Goal: Task Accomplishment & Management: Complete application form

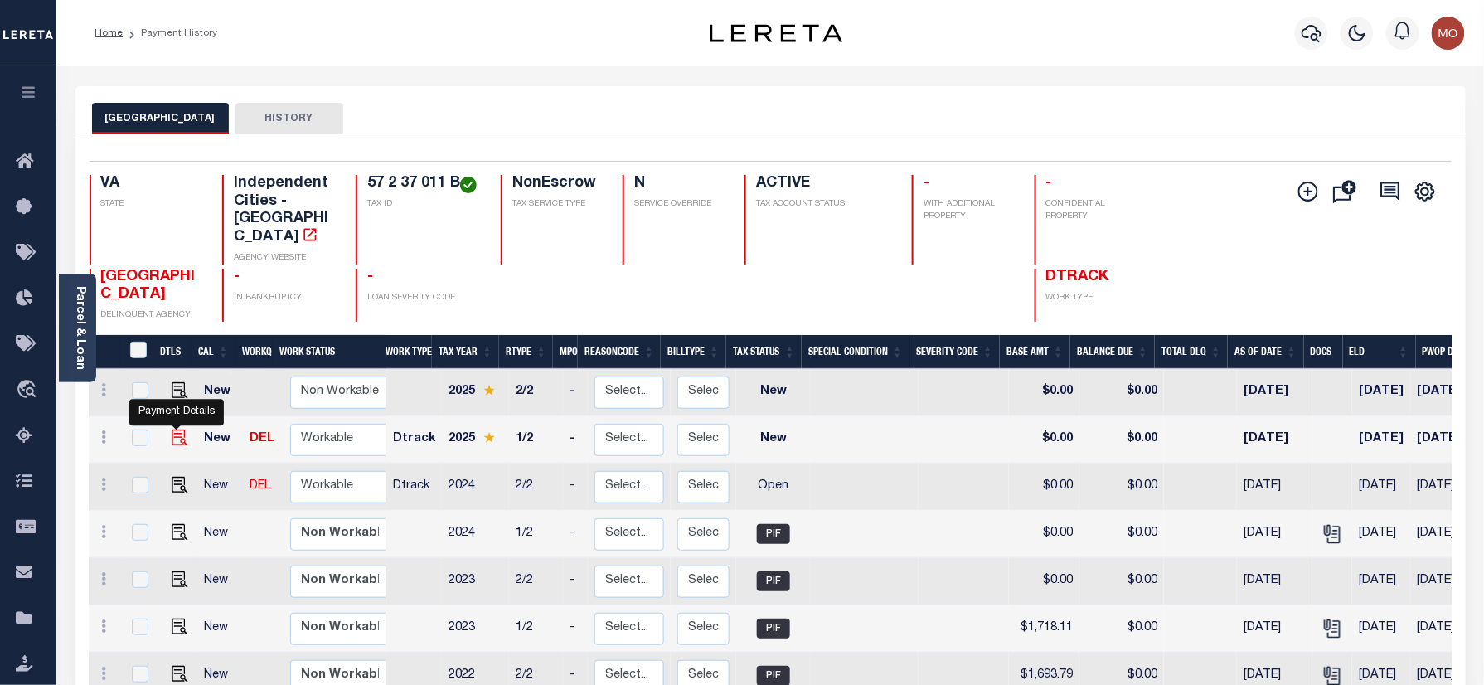
click at [174, 429] on img "" at bounding box center [180, 437] width 17 height 17
checkbox input "true"
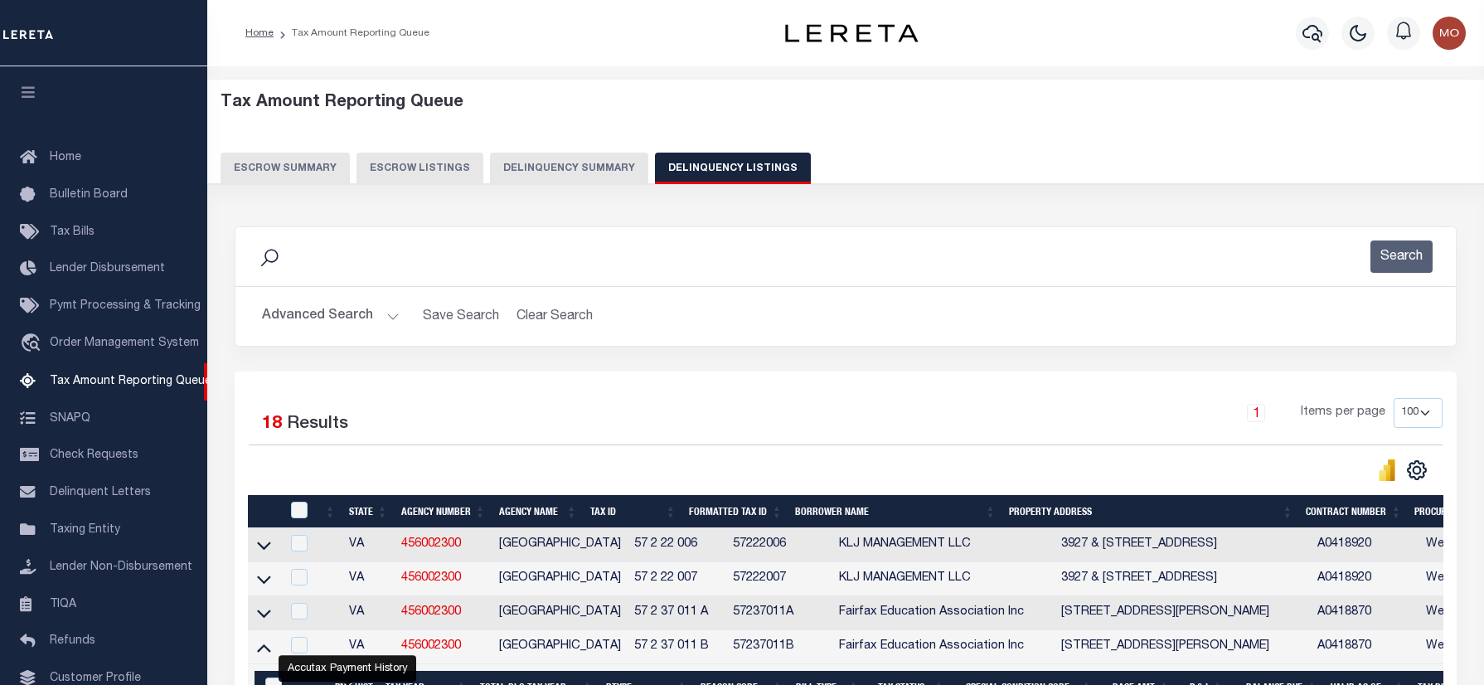
select select "100"
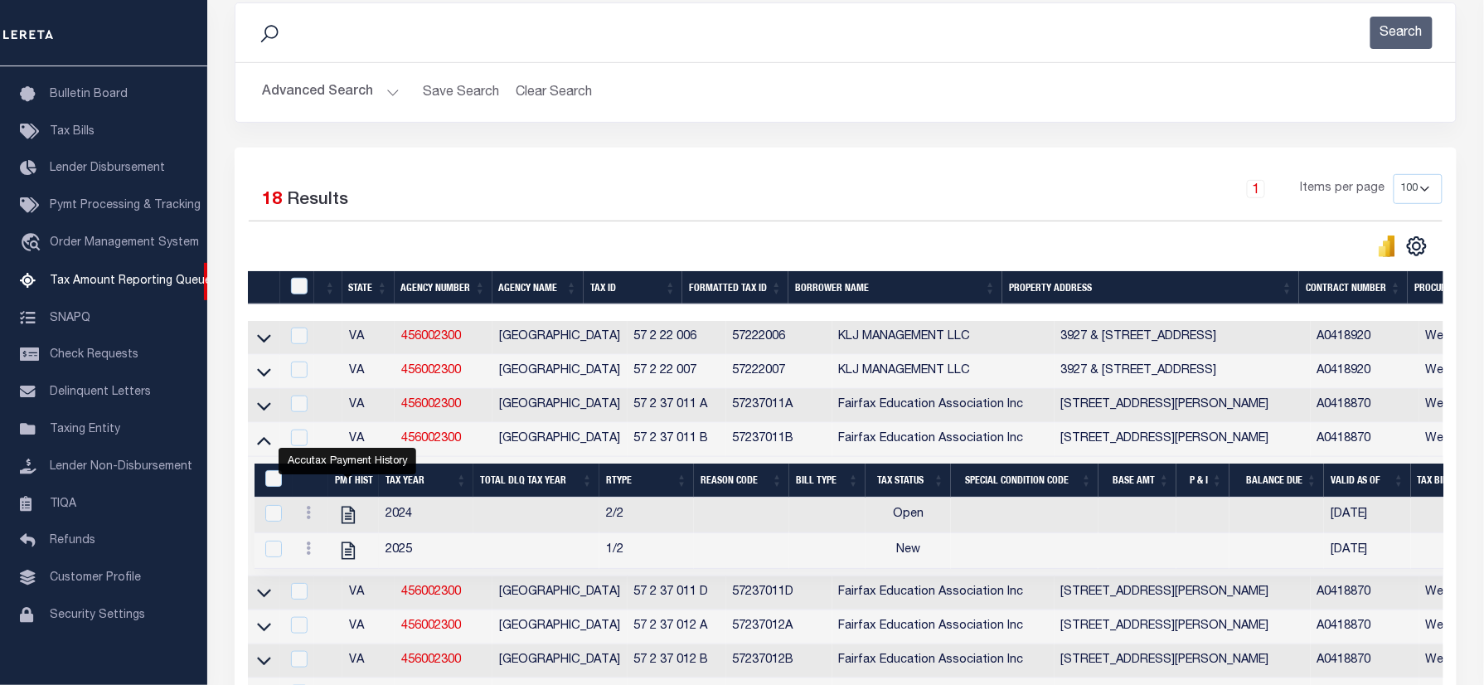
scroll to position [221, 0]
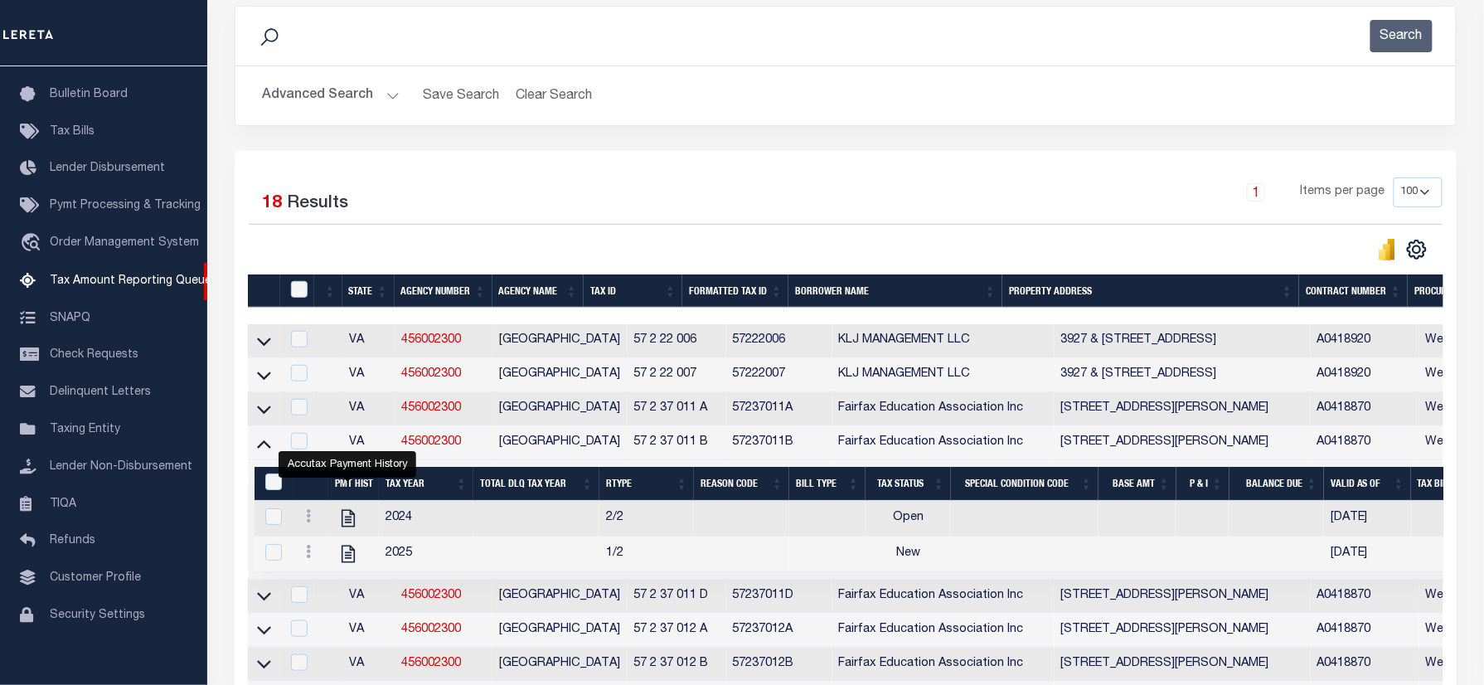
click at [682, 166] on div "Selected 18 Results 1 Items per page 10 25 50 100 500" at bounding box center [846, 609] width 1222 height 916
click at [651, 521] on td "2/2" at bounding box center [646, 519] width 95 height 36
checkbox input "true"
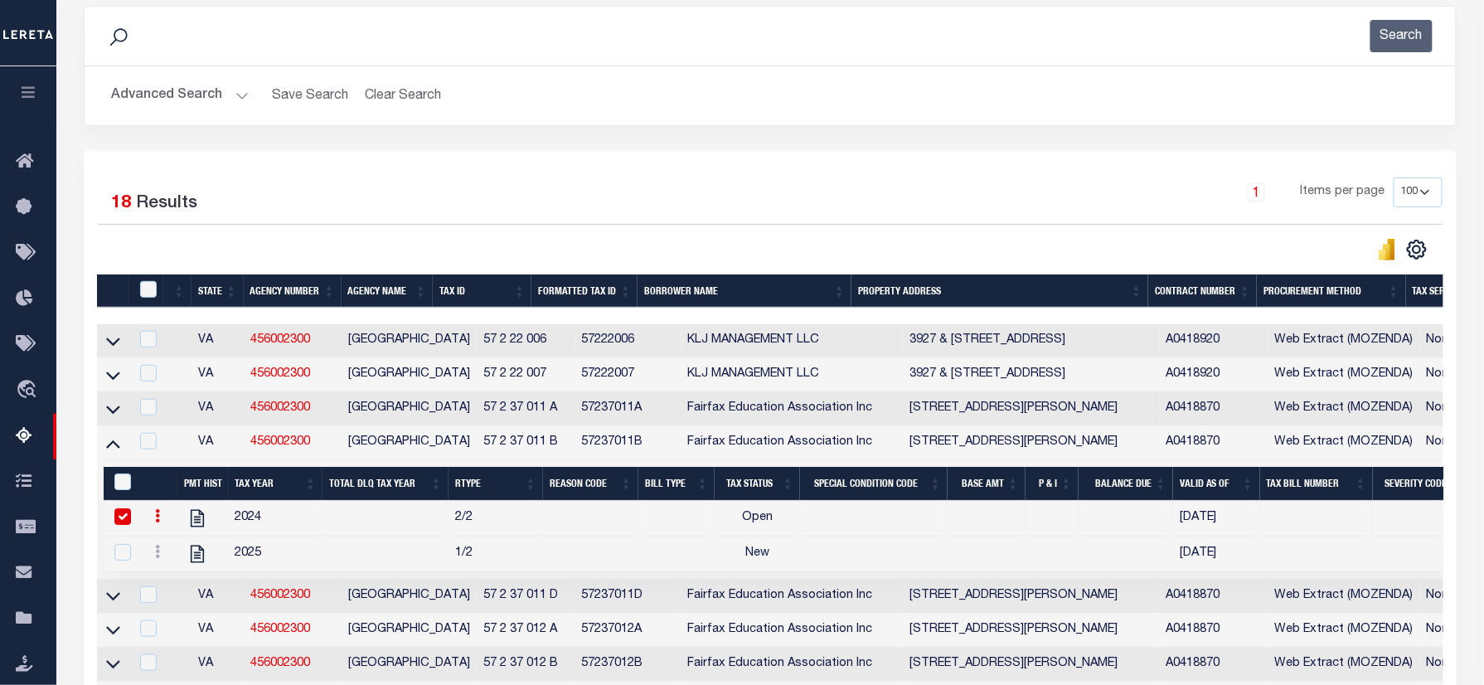
drag, startPoint x: 522, startPoint y: 408, endPoint x: 431, endPoint y: 406, distance: 90.4
click at [431, 406] on tr "VA 456002300 FAIRFAX CITY 57 2 37 011 A 57237011A Fairfax Education Association…" at bounding box center [1323, 409] width 2453 height 34
copy tr "57 2 37 011 A"
click at [184, 91] on button "Advanced Search" at bounding box center [180, 96] width 138 height 32
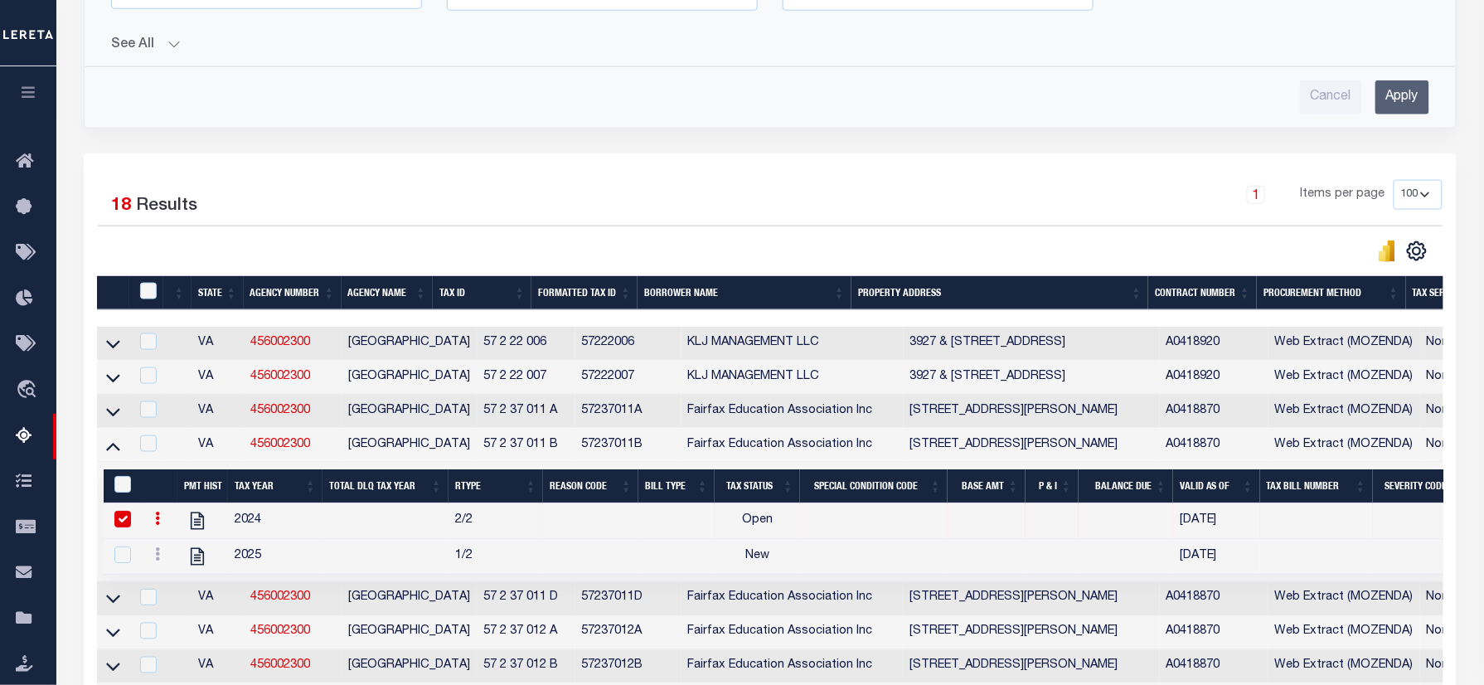
scroll to position [667, 0]
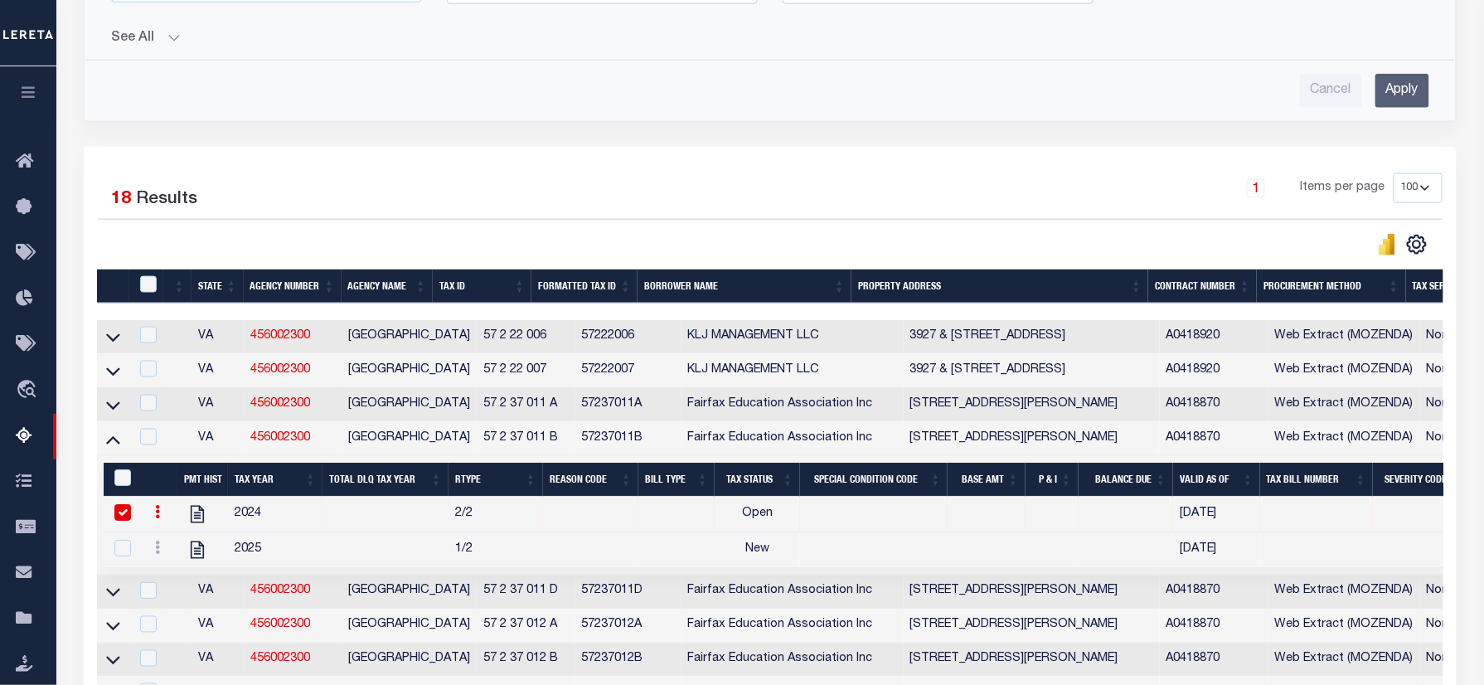
click at [459, 197] on div "1 Items per page 10 25 50 100 500" at bounding box center [941, 194] width 1002 height 43
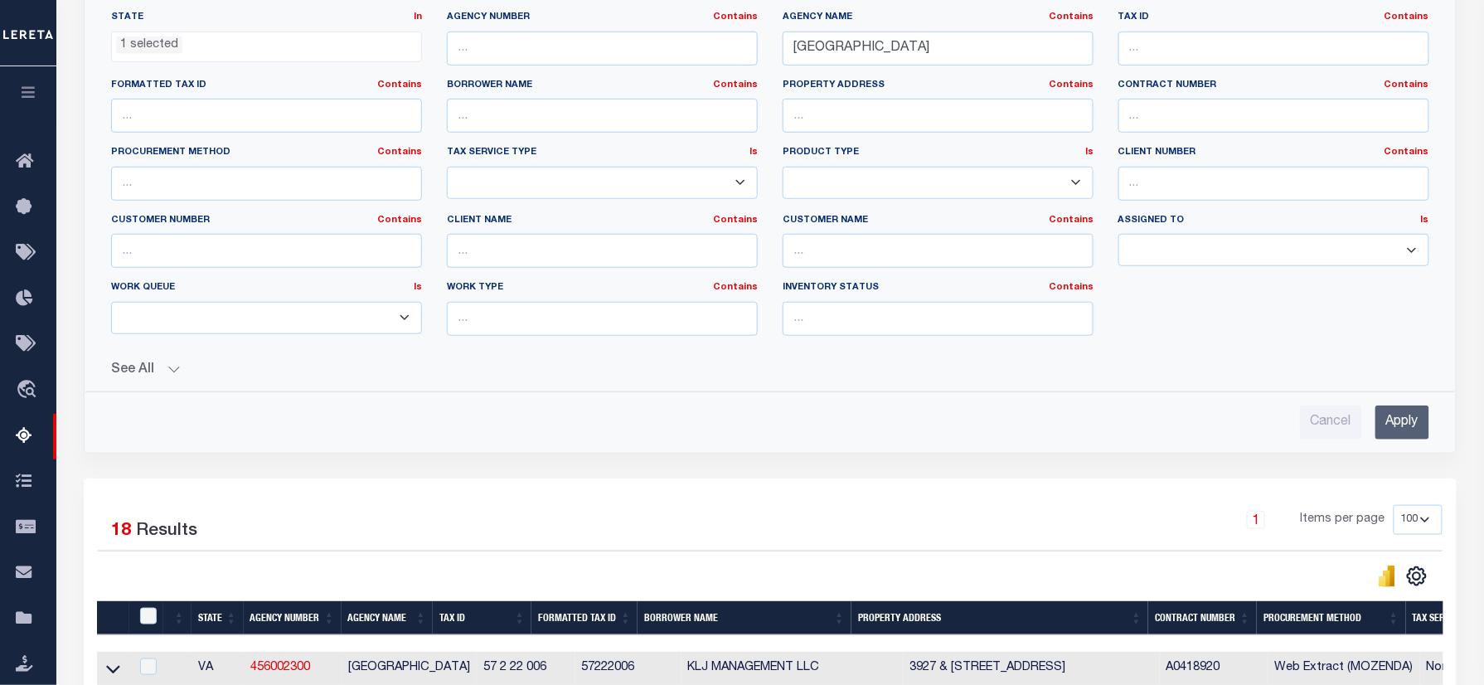
scroll to position [224, 0]
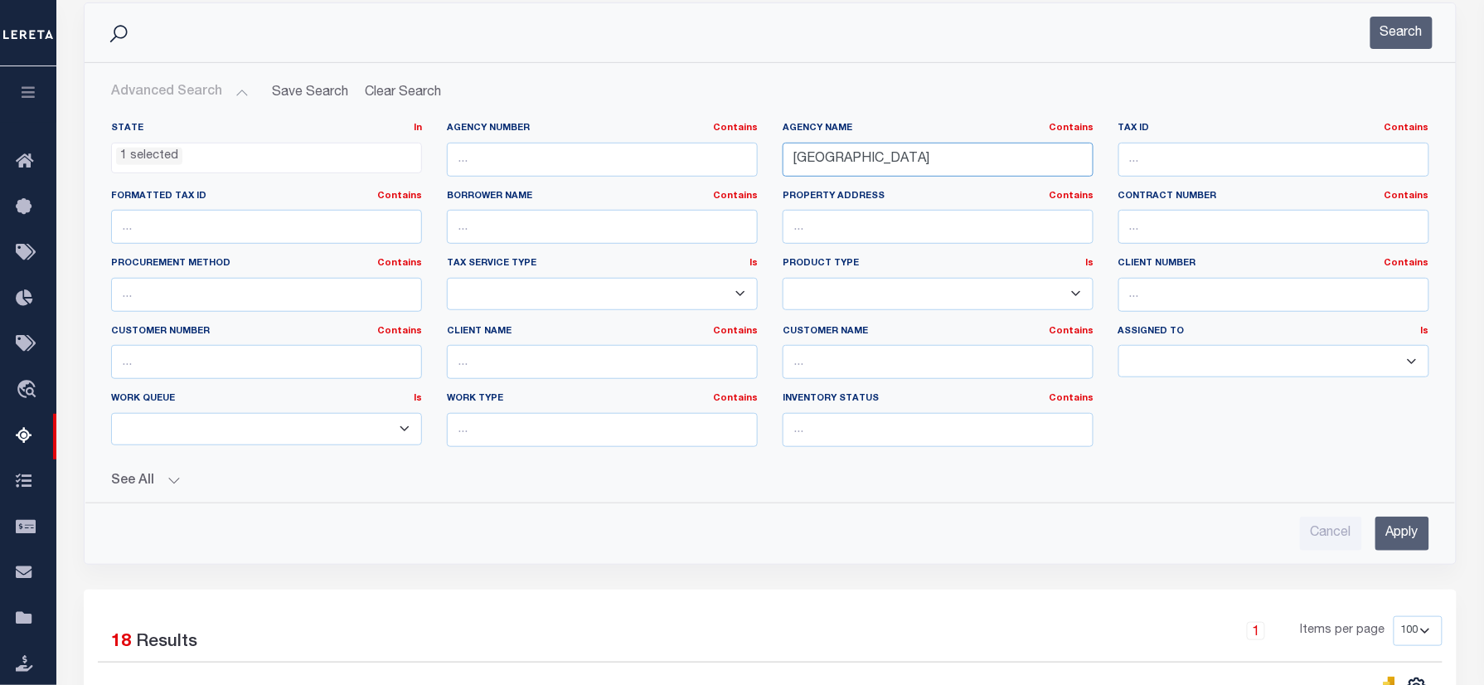
drag, startPoint x: 801, startPoint y: 180, endPoint x: 654, endPoint y: 203, distance: 148.6
click at [654, 203] on div "State In In AK AL AR AZ CA CO CT DC DE FL GA GU HI IA ID IL IN KS KY LA MA MD M…" at bounding box center [770, 291] width 1343 height 338
paste input "PETERSBURG"
type input "PETERSBURG CITY"
click at [1401, 522] on input "Apply" at bounding box center [1403, 534] width 54 height 34
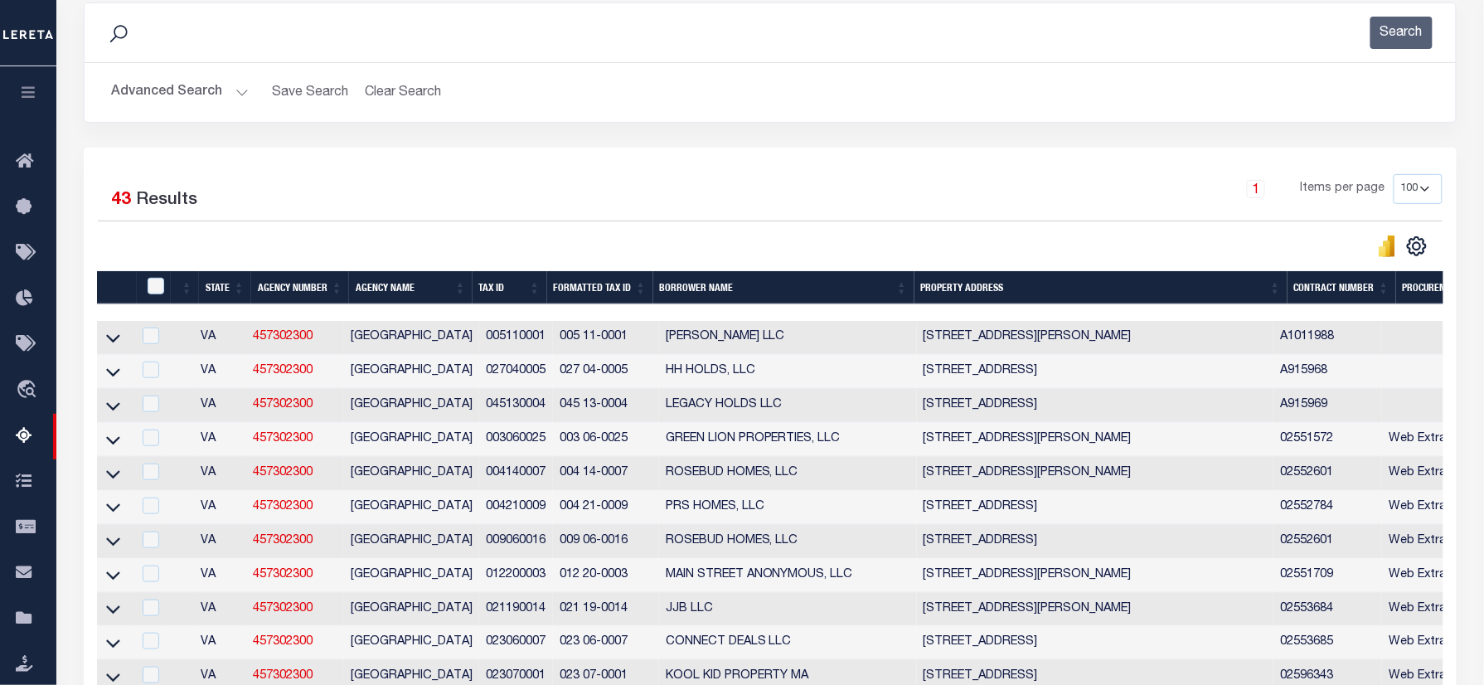
click at [359, 202] on div "Selected 43 Results" at bounding box center [257, 197] width 318 height 46
click at [108, 444] on icon at bounding box center [113, 440] width 14 height 8
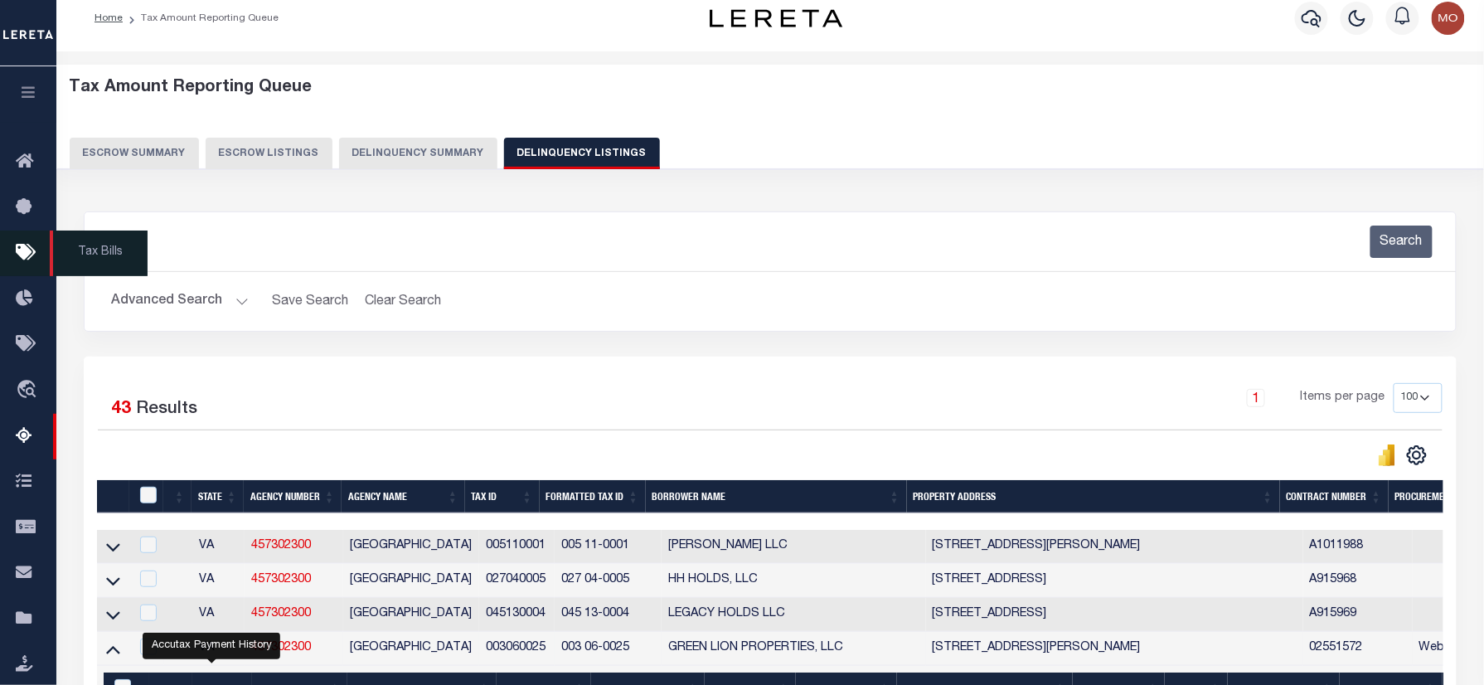
scroll to position [0, 0]
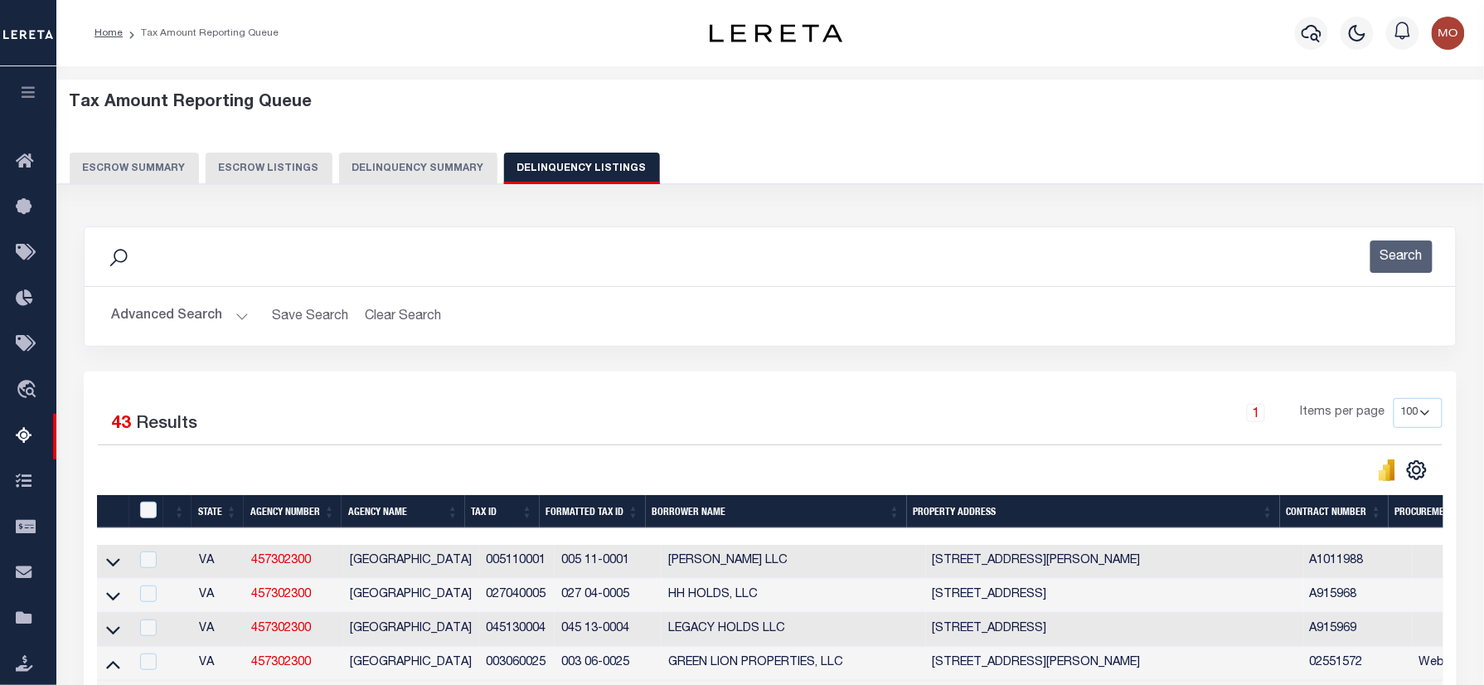
click at [644, 317] on h2 "Advanced Search Save Search Clear Search tblassign_wrapper_dynamictable_____Def…" at bounding box center [770, 316] width 1345 height 32
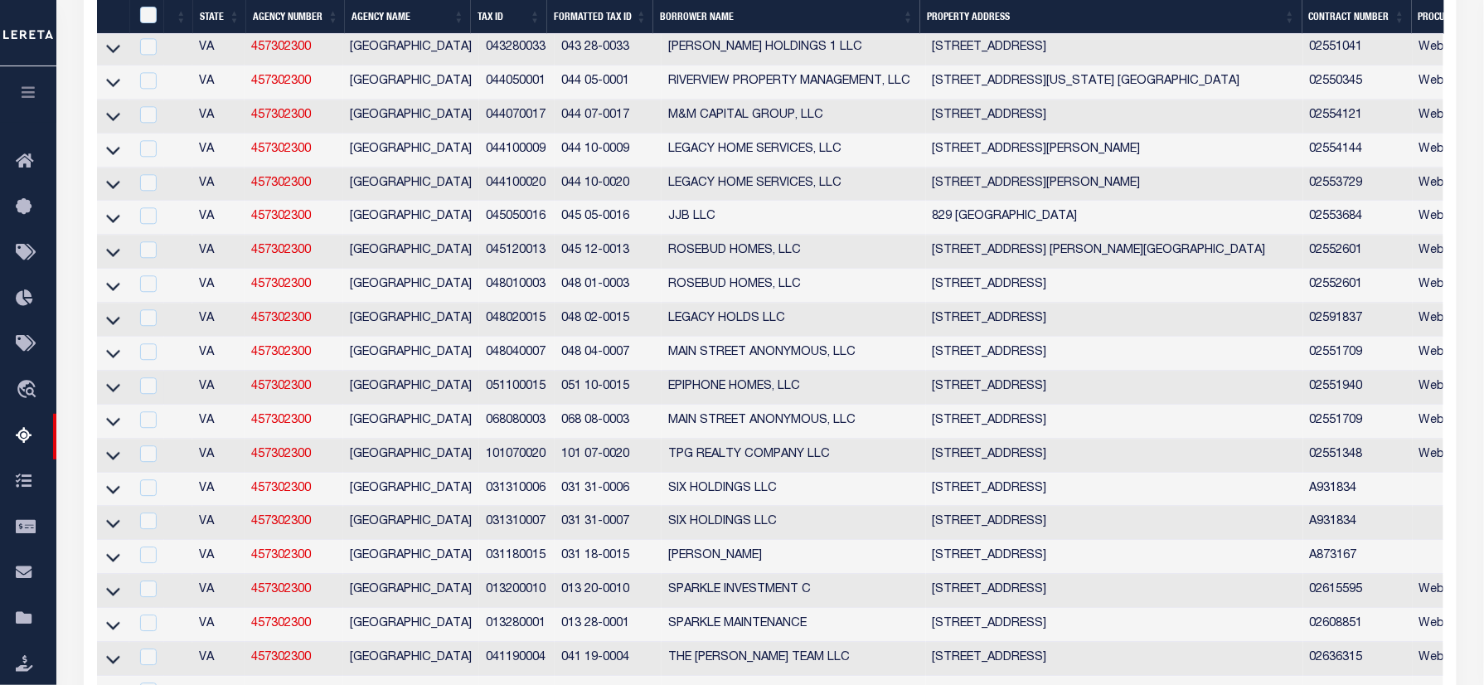
scroll to position [1547, 0]
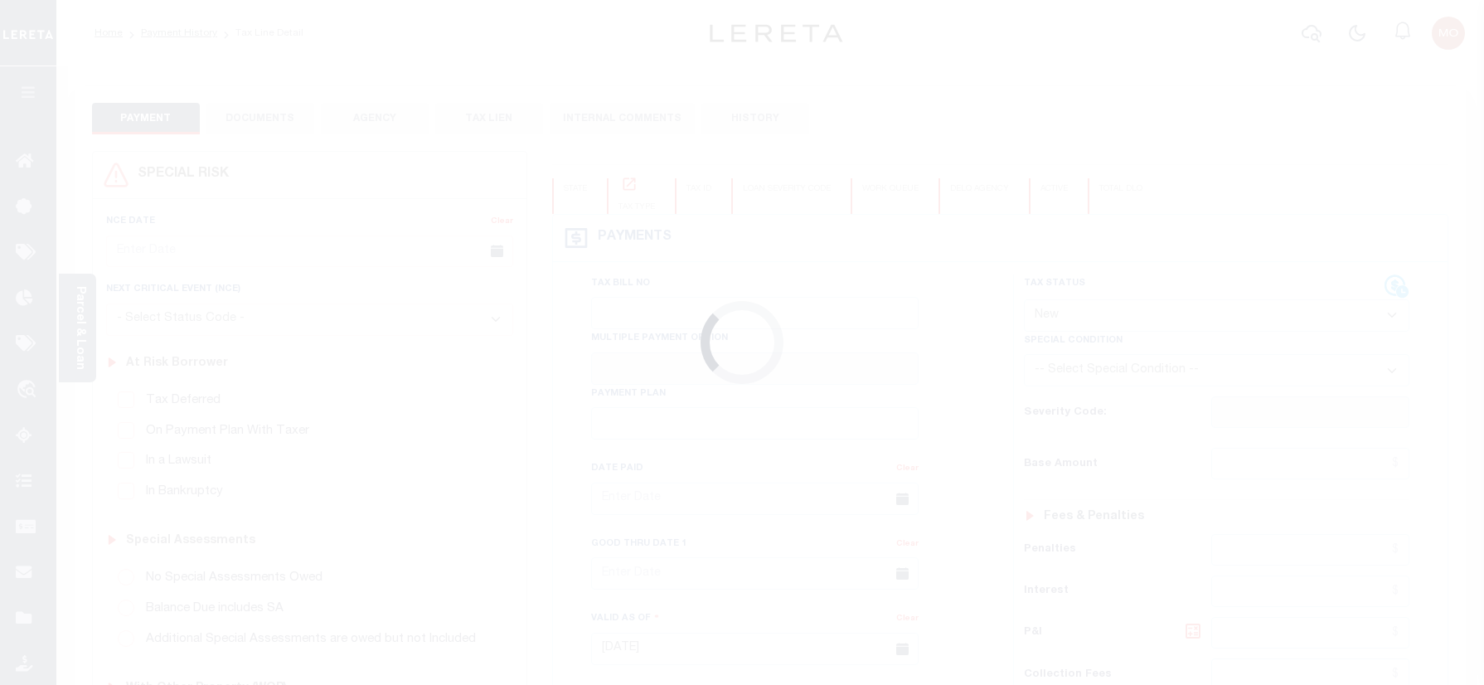
select select "NW2"
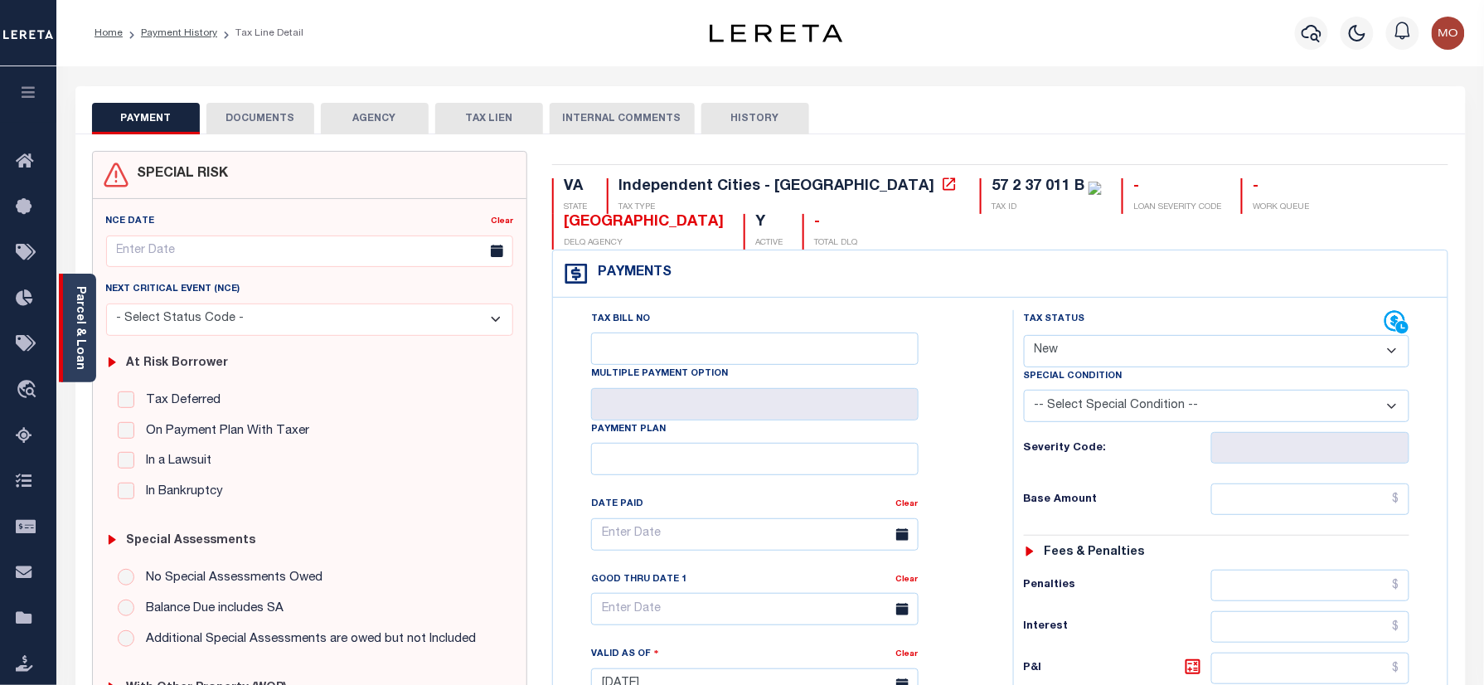
click at [80, 300] on link "Parcel & Loan" at bounding box center [80, 328] width 12 height 84
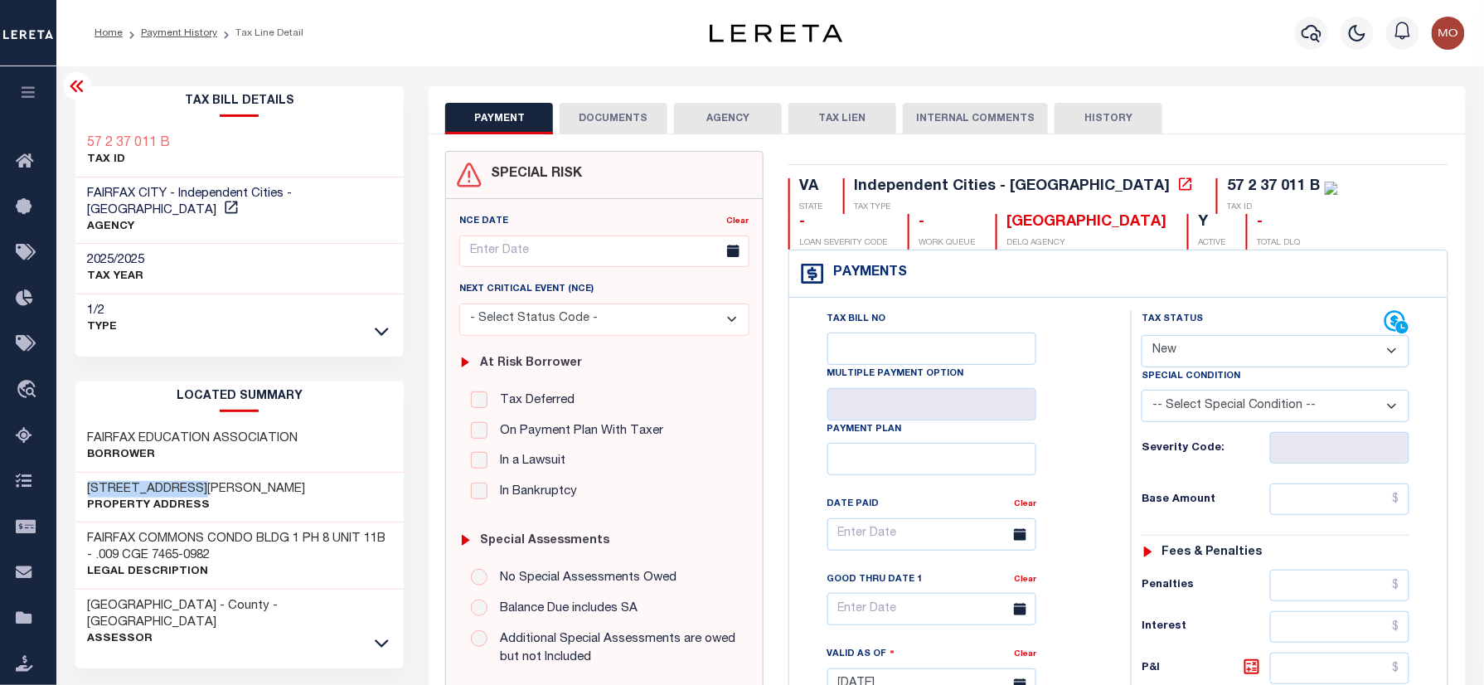
drag, startPoint x: 173, startPoint y: 468, endPoint x: 264, endPoint y: 434, distance: 96.6
click at [81, 478] on div "3917 OLD LEE HWY Property Address" at bounding box center [239, 498] width 329 height 51
drag, startPoint x: 294, startPoint y: 419, endPoint x: 75, endPoint y: 416, distance: 218.9
click at [75, 422] on div "FAIRFAX EDUCATION ASSOCIATION Borrower" at bounding box center [239, 447] width 329 height 51
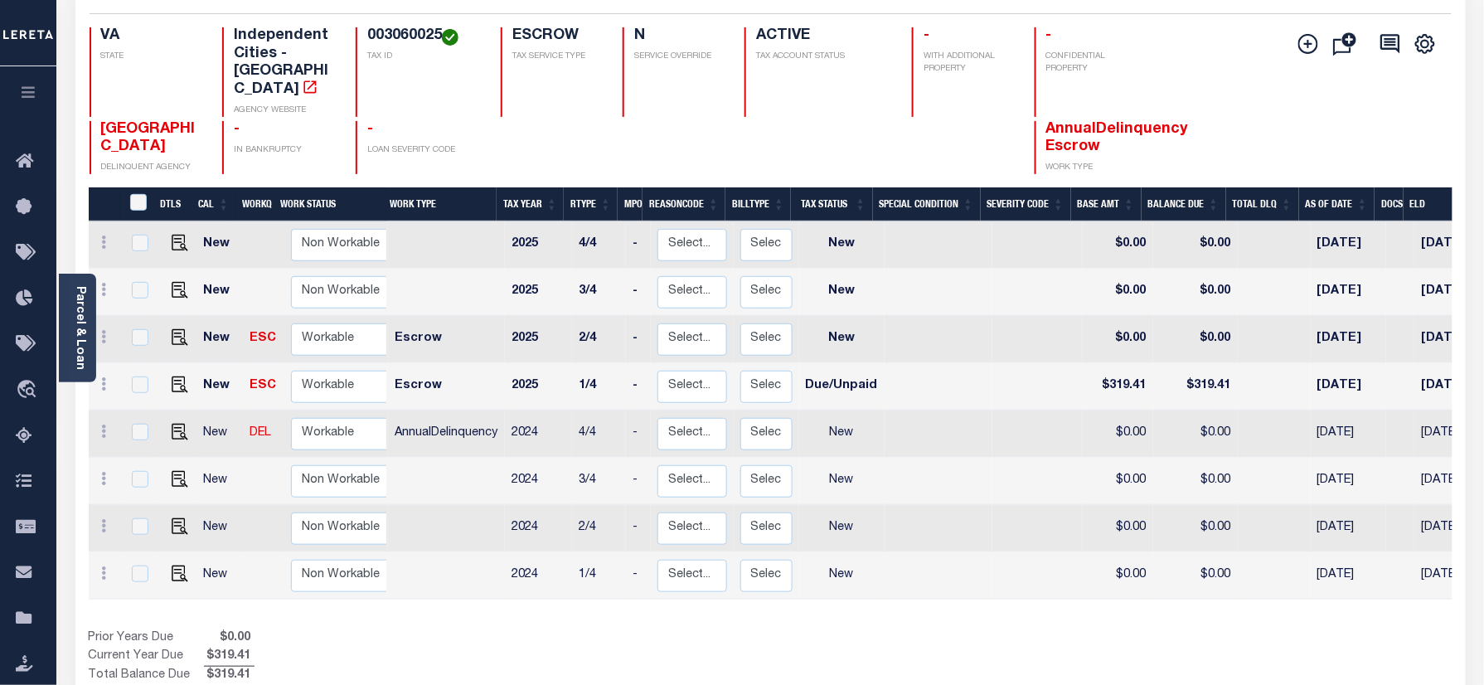
scroll to position [110, 0]
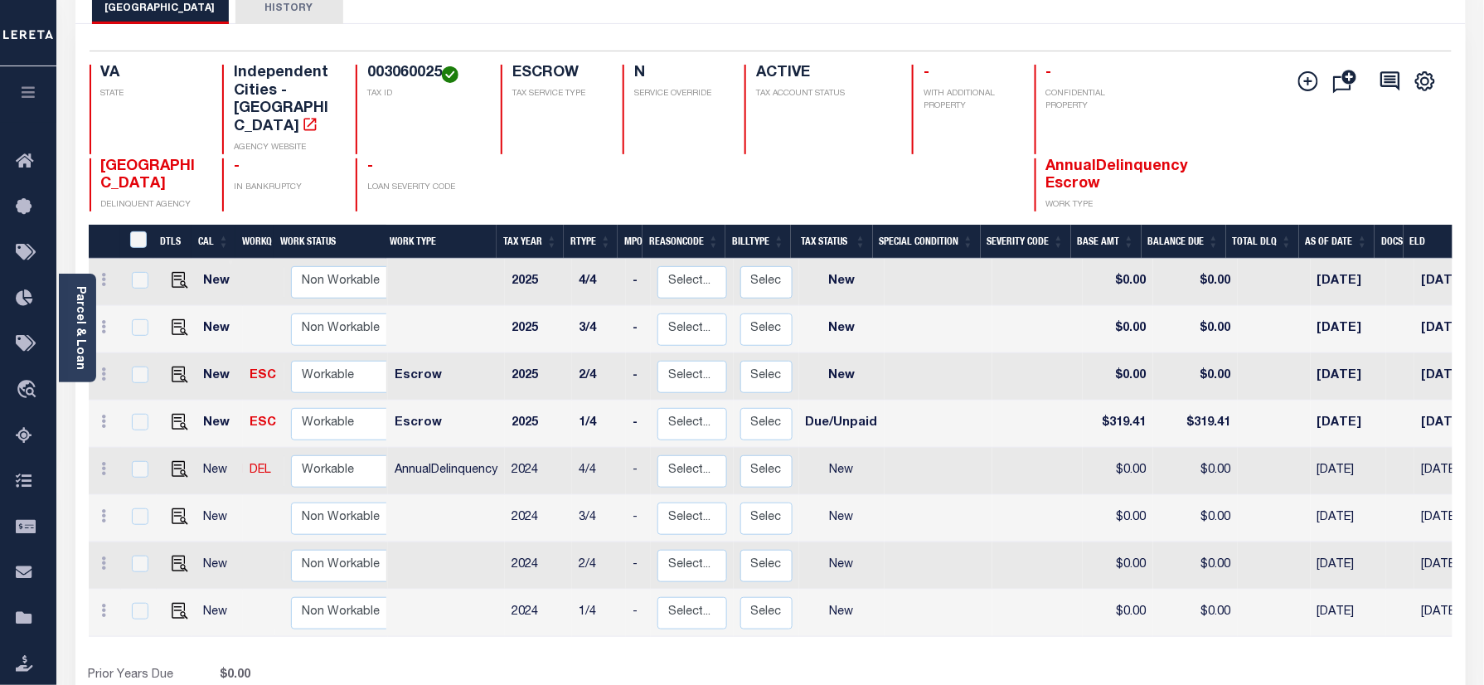
click at [1211, 77] on div "VA STATE Independent Cities - VA AGENCY WEBSITE 003060025 TAX ID ESCROW TAX SER…" at bounding box center [657, 110] width 1135 height 90
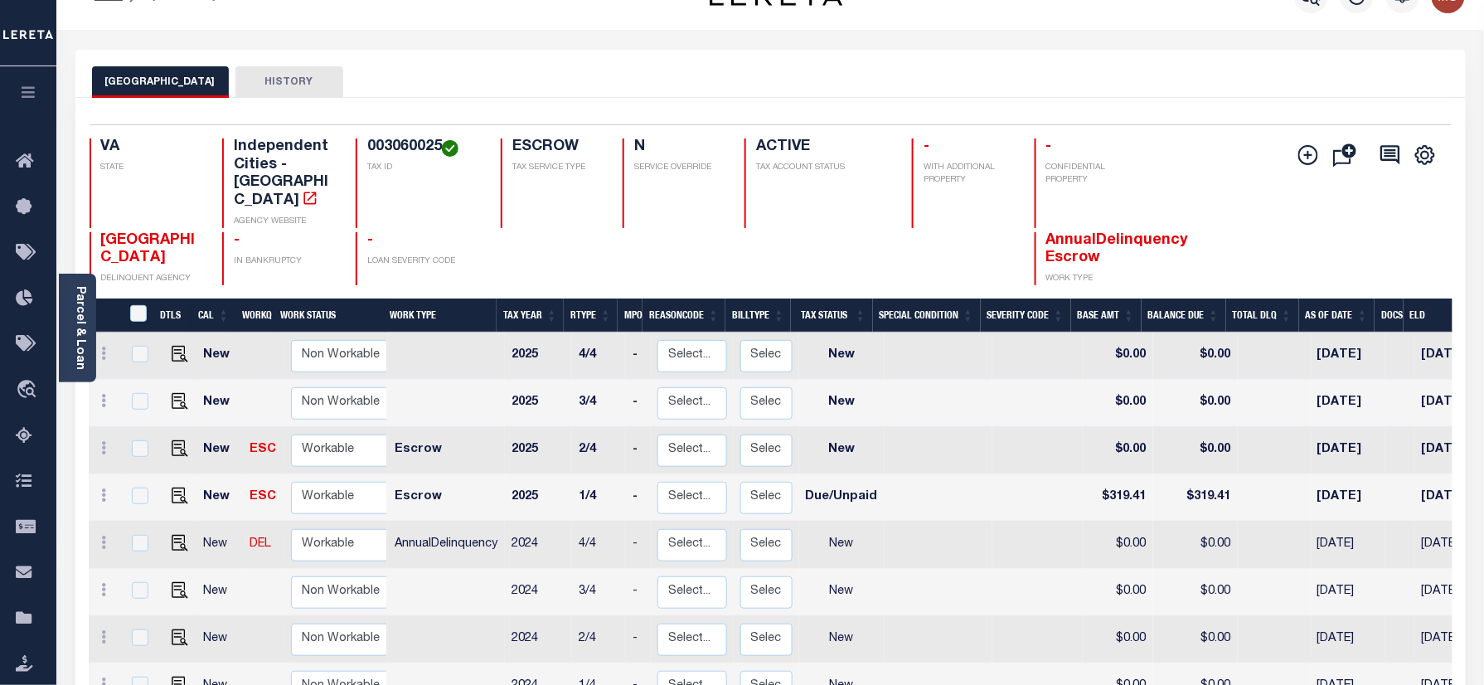
scroll to position [0, 0]
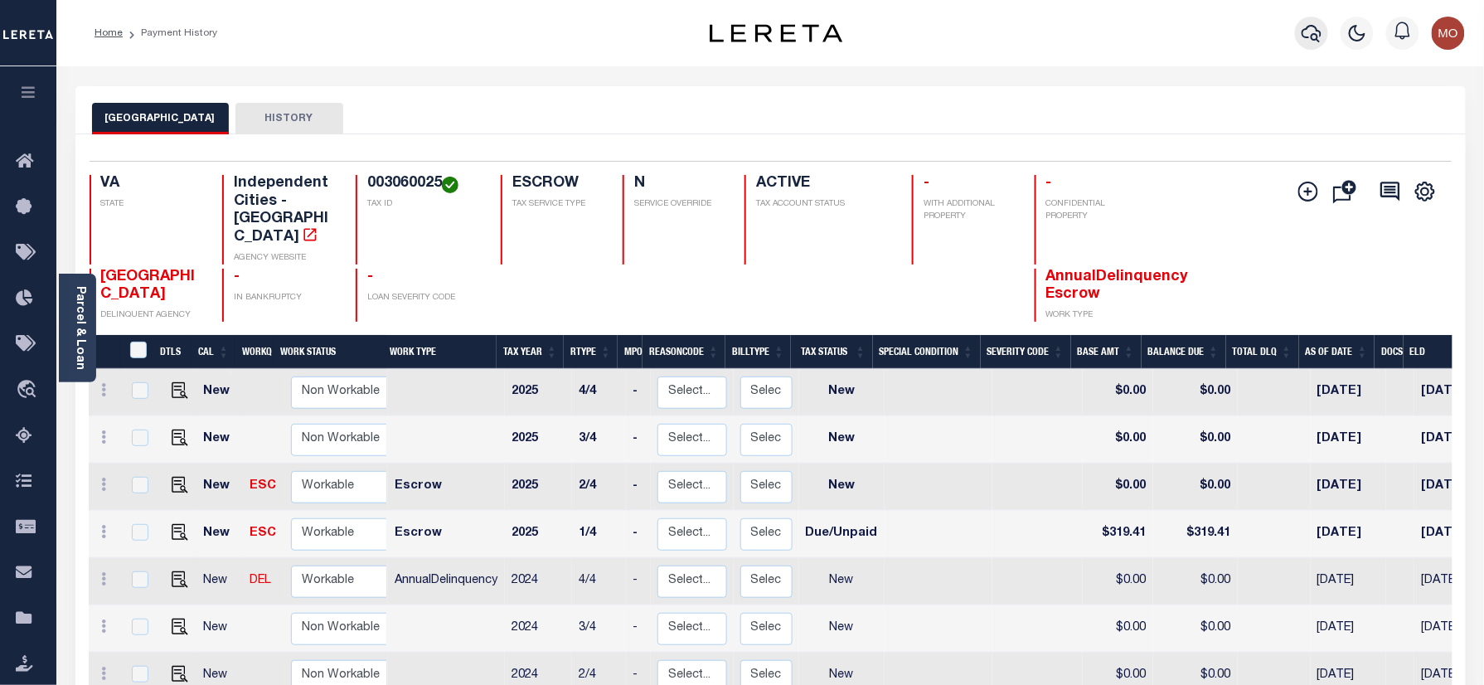
click at [1314, 21] on button "button" at bounding box center [1311, 33] width 33 height 33
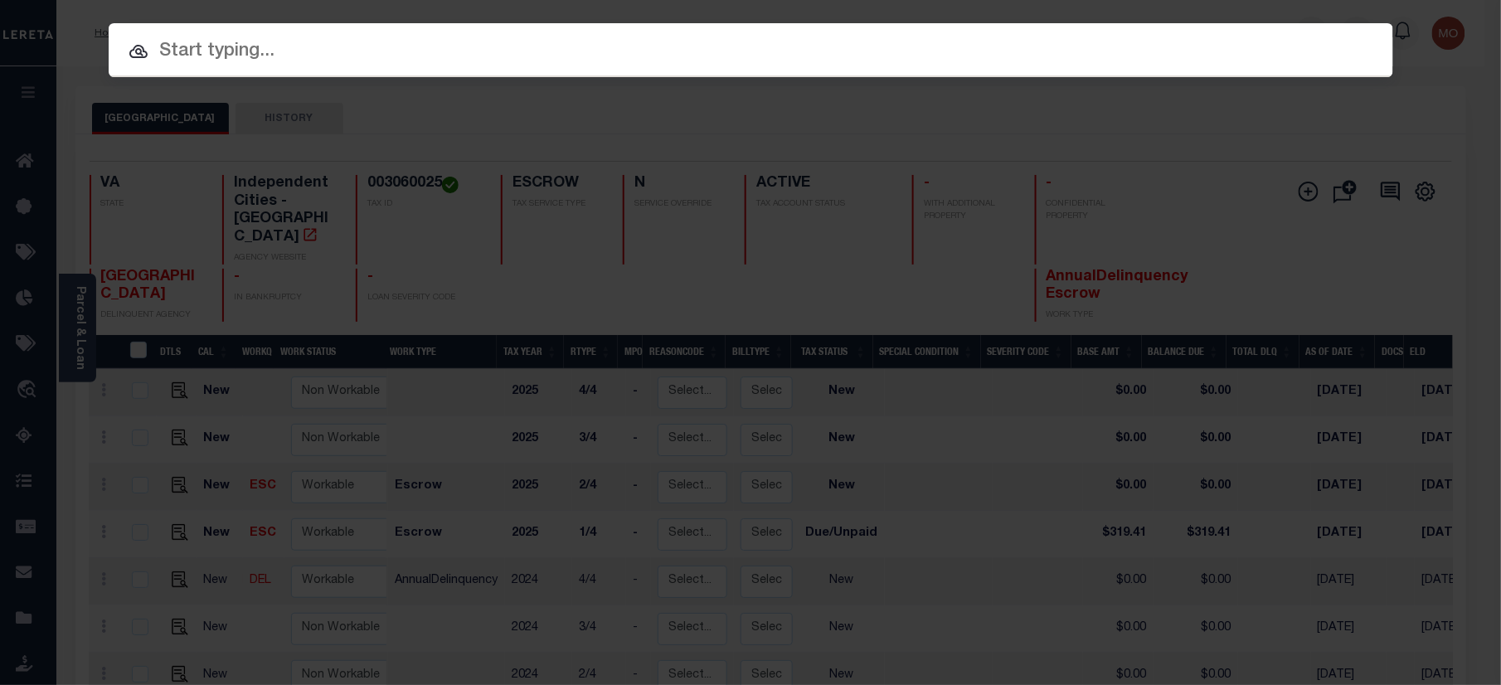
click at [245, 51] on input "text" at bounding box center [751, 51] width 1284 height 29
paste input "[GEOGRAPHIC_DATA]"
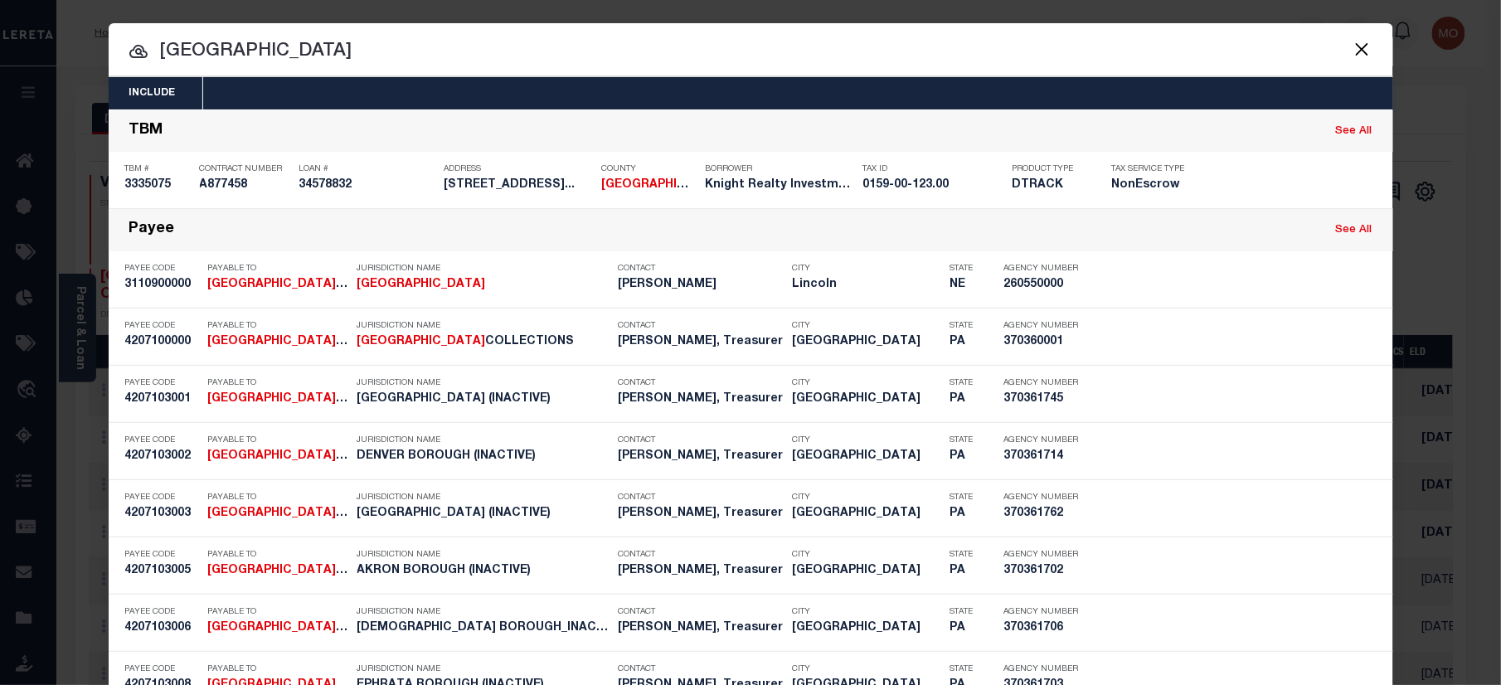
drag, startPoint x: 410, startPoint y: 65, endPoint x: 192, endPoint y: 65, distance: 217.2
click at [192, 65] on input "LANCASTER COUNTY" at bounding box center [751, 51] width 1284 height 29
click at [362, 61] on input "LANCASTER COUNTY" at bounding box center [751, 51] width 1284 height 29
drag, startPoint x: 355, startPoint y: 54, endPoint x: 138, endPoint y: 58, distance: 217.3
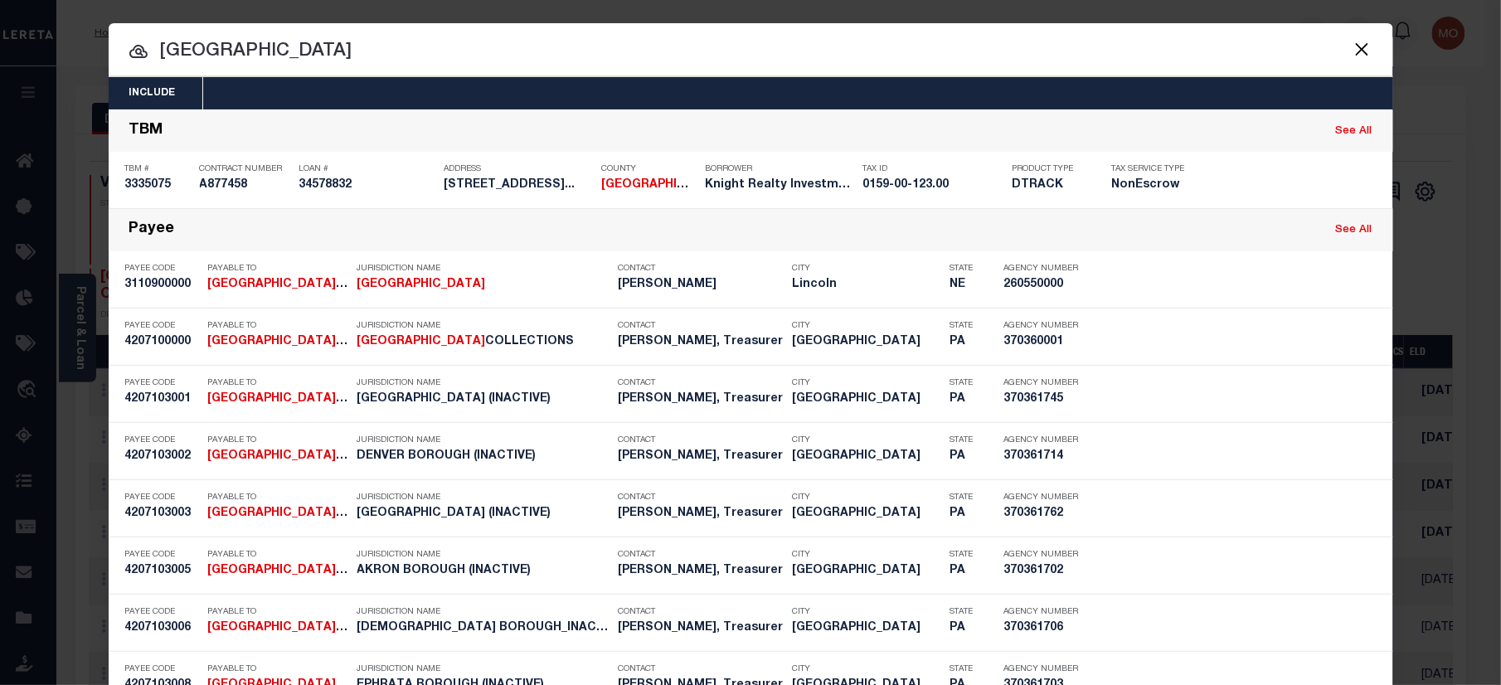
paste input "2190583"
type input "2190583"
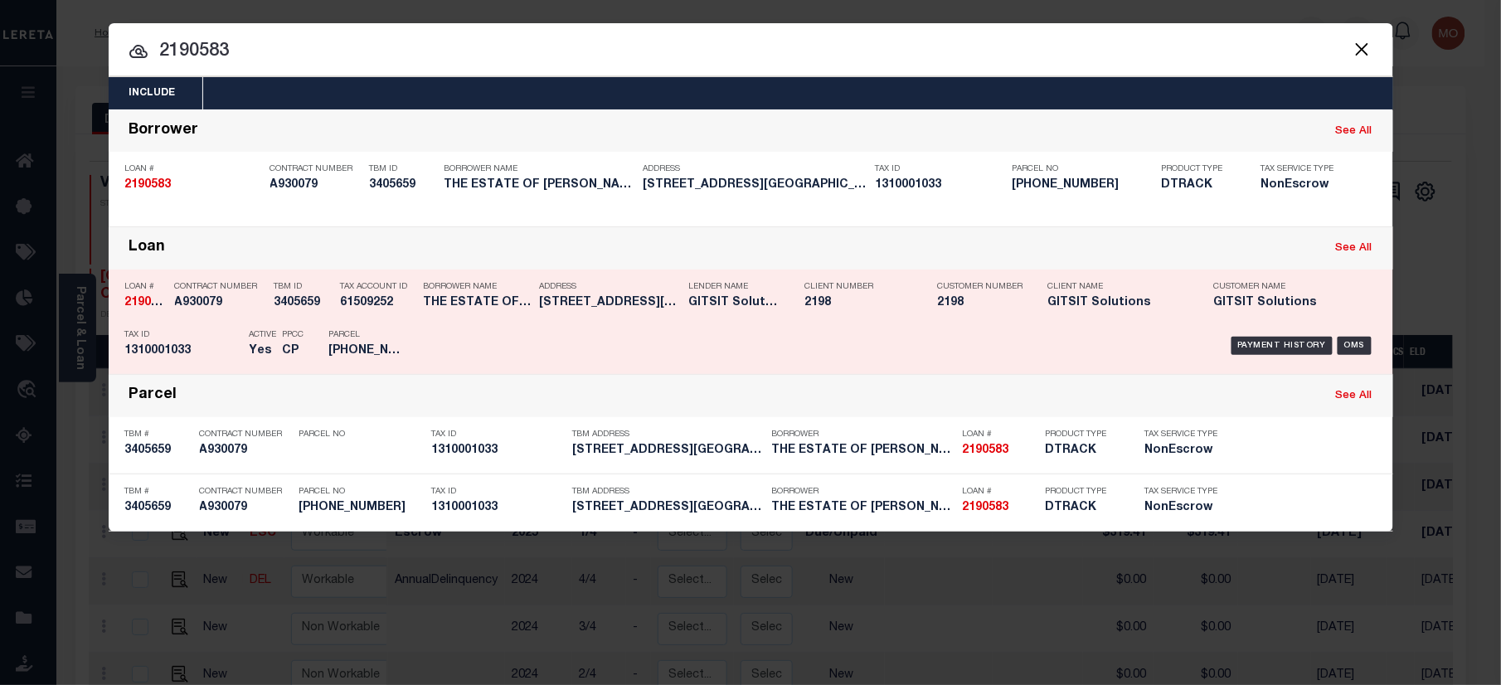
click at [217, 327] on div "Tax ID 1310001033" at bounding box center [183, 346] width 116 height 48
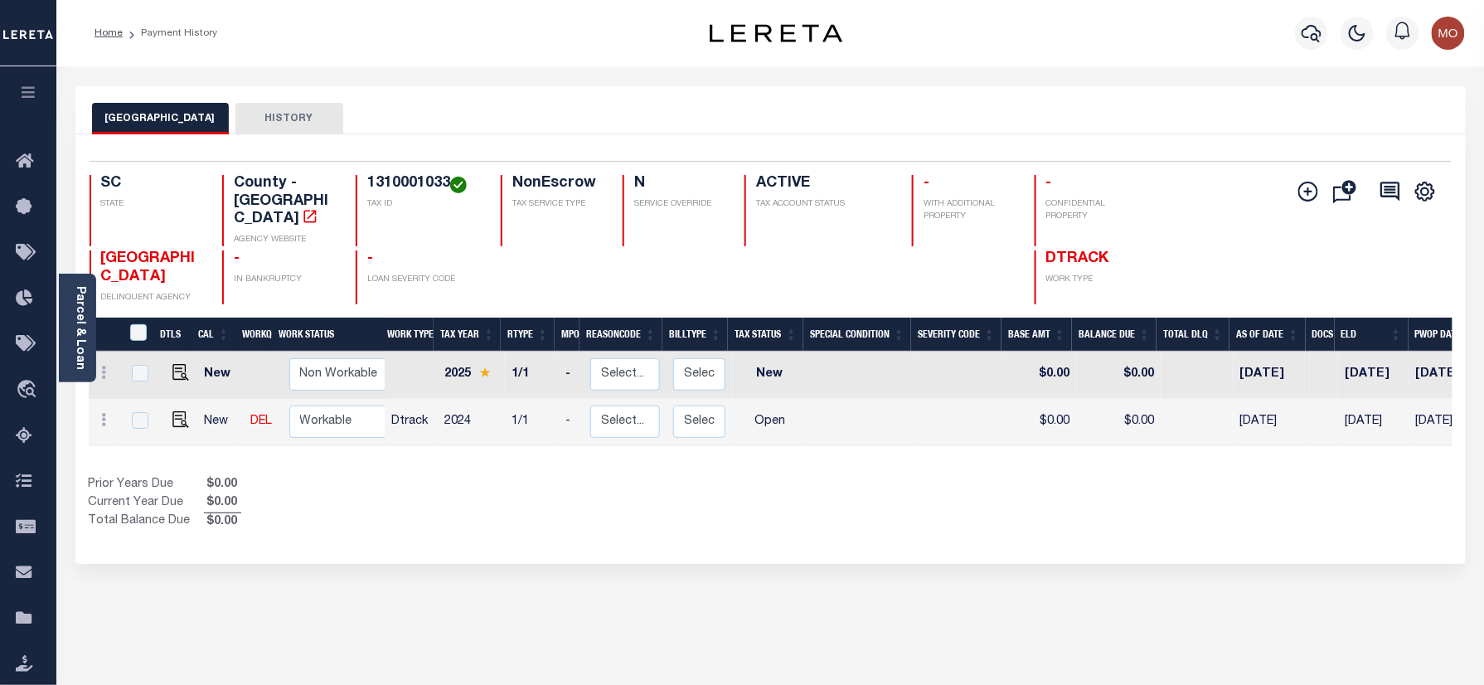
scroll to position [0, 111]
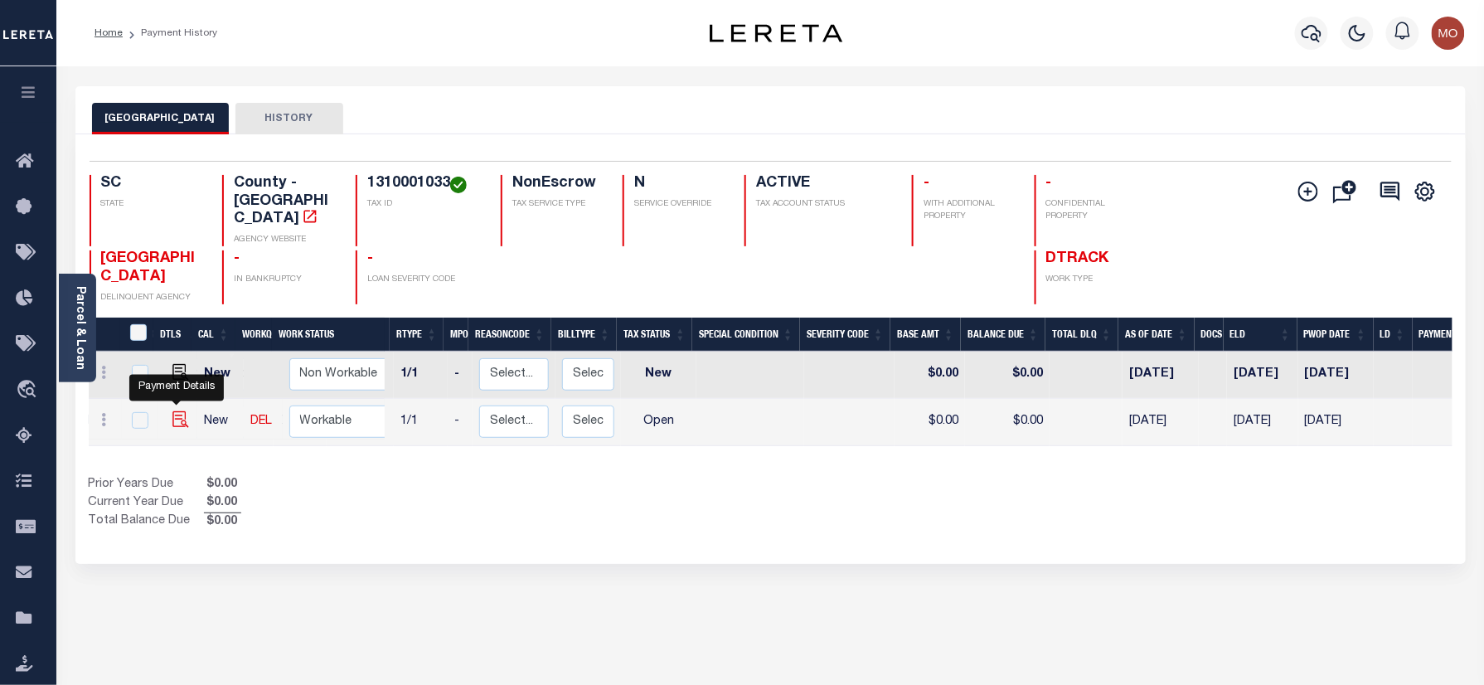
click at [176, 411] on img "" at bounding box center [180, 419] width 17 height 17
checkbox input "true"
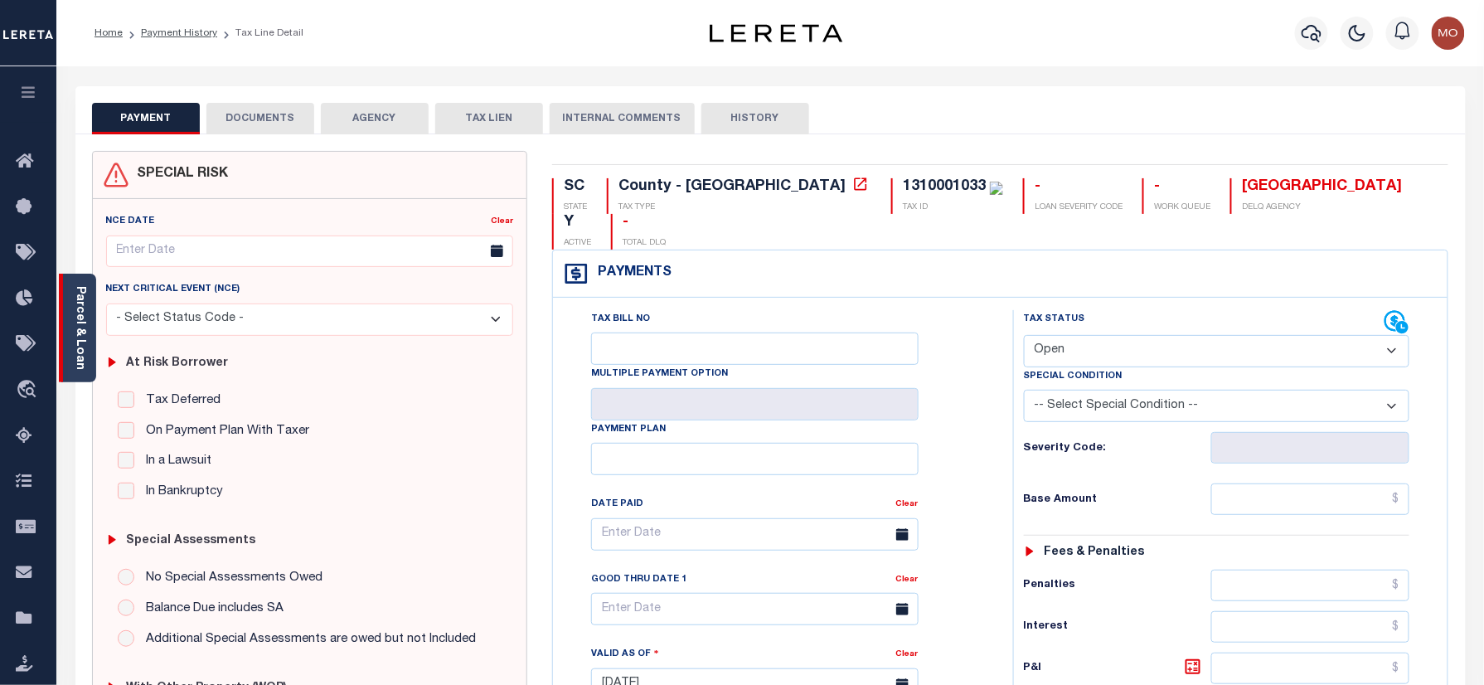
click at [77, 322] on link "Parcel & Loan" at bounding box center [80, 328] width 12 height 84
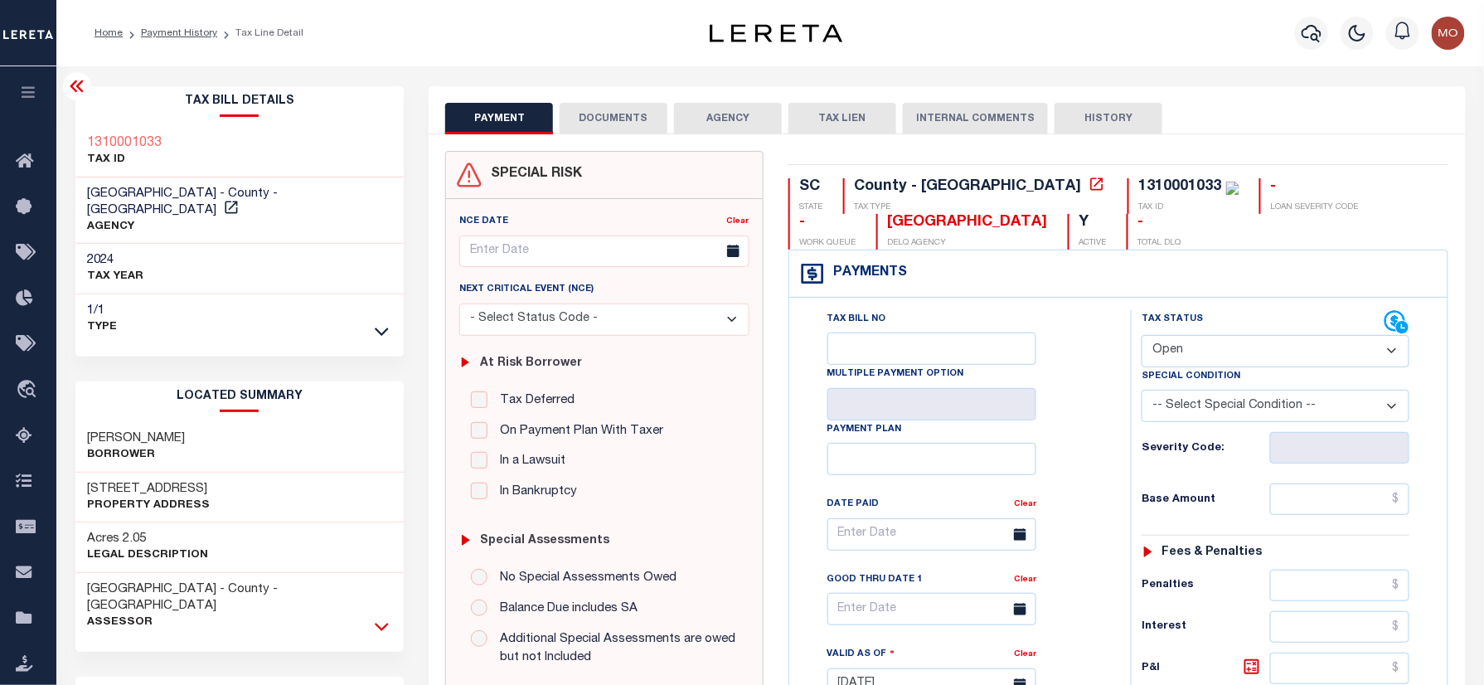
click at [380, 618] on icon at bounding box center [382, 626] width 14 height 17
click at [382, 323] on icon at bounding box center [382, 331] width 14 height 17
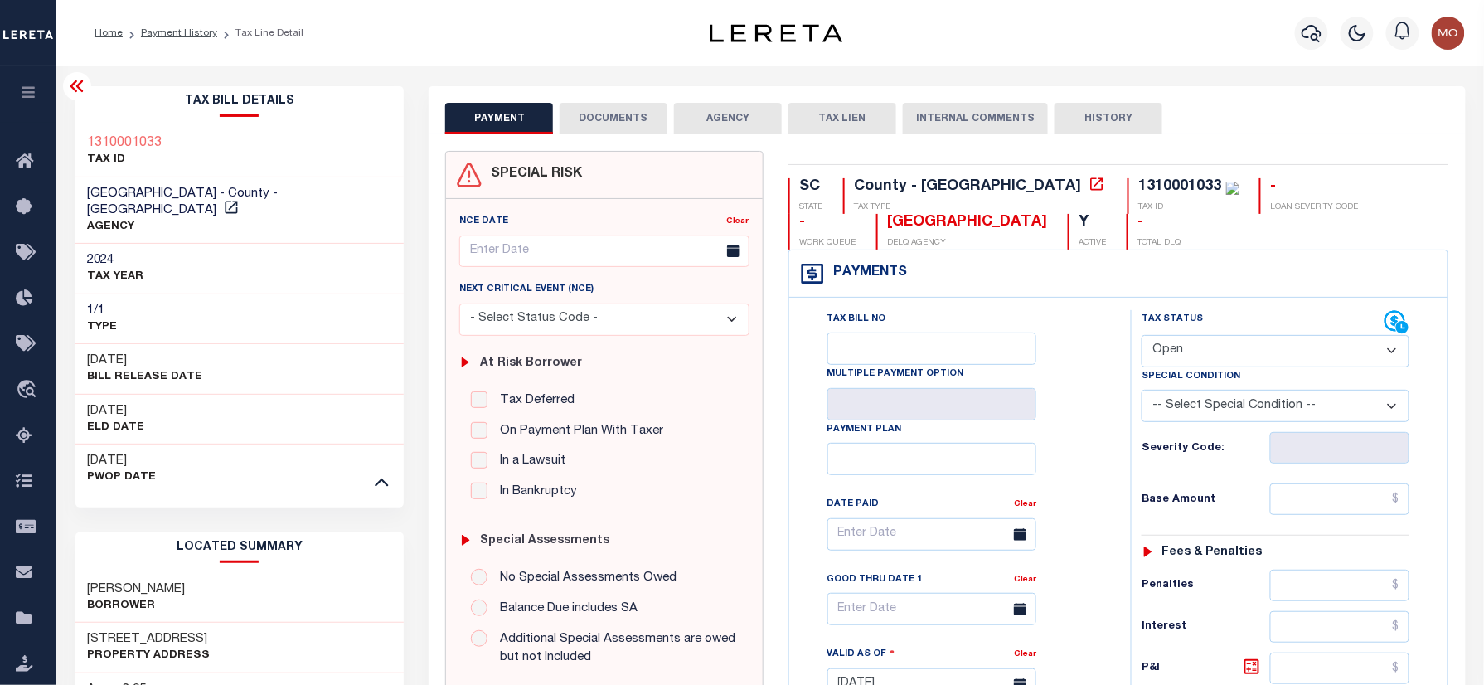
drag, startPoint x: 1178, startPoint y: 352, endPoint x: 1185, endPoint y: 368, distance: 17.1
click at [1178, 352] on select "- Select Status Code - Open Due/Unpaid Paid Incomplete No Tax Due Internal Refu…" at bounding box center [1276, 351] width 268 height 32
select select "DUE"
click at [1142, 337] on select "- Select Status Code - Open Due/Unpaid Paid Incomplete No Tax Due Internal Refu…" at bounding box center [1276, 351] width 268 height 32
type input "[DATE]"
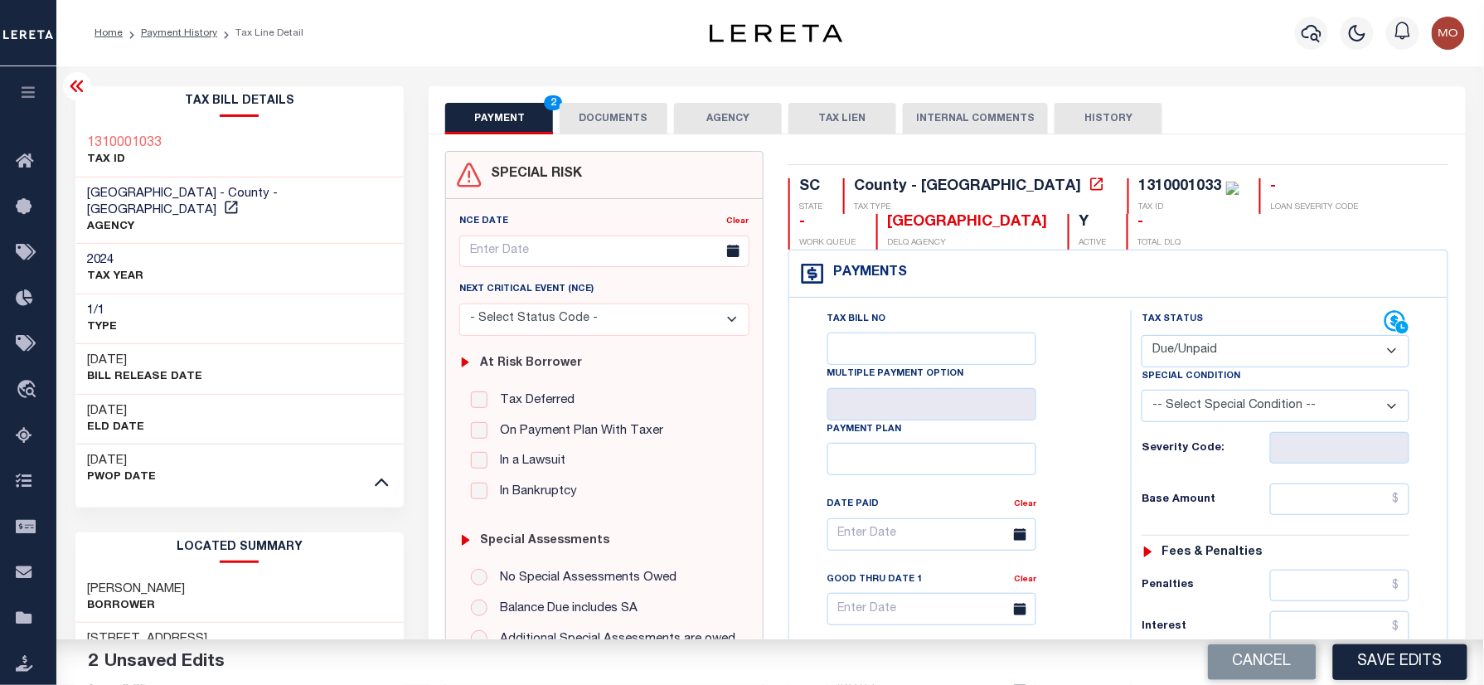
click at [1187, 359] on select "- Select Status Code - Open Due/Unpaid Paid Incomplete No Tax Due Internal Refu…" at bounding box center [1276, 351] width 268 height 32
click at [1142, 337] on select "- Select Status Code - Open Due/Unpaid Paid Incomplete No Tax Due Internal Refu…" at bounding box center [1276, 351] width 268 height 32
click at [1109, 449] on div "Tax Bill No Multiple Payment Option Payment Plan Clear" at bounding box center [955, 676] width 325 height 732
click at [1187, 346] on select "- Select Status Code - Open Due/Unpaid Paid Incomplete No Tax Due Internal Refu…" at bounding box center [1276, 351] width 268 height 32
select select "DUE"
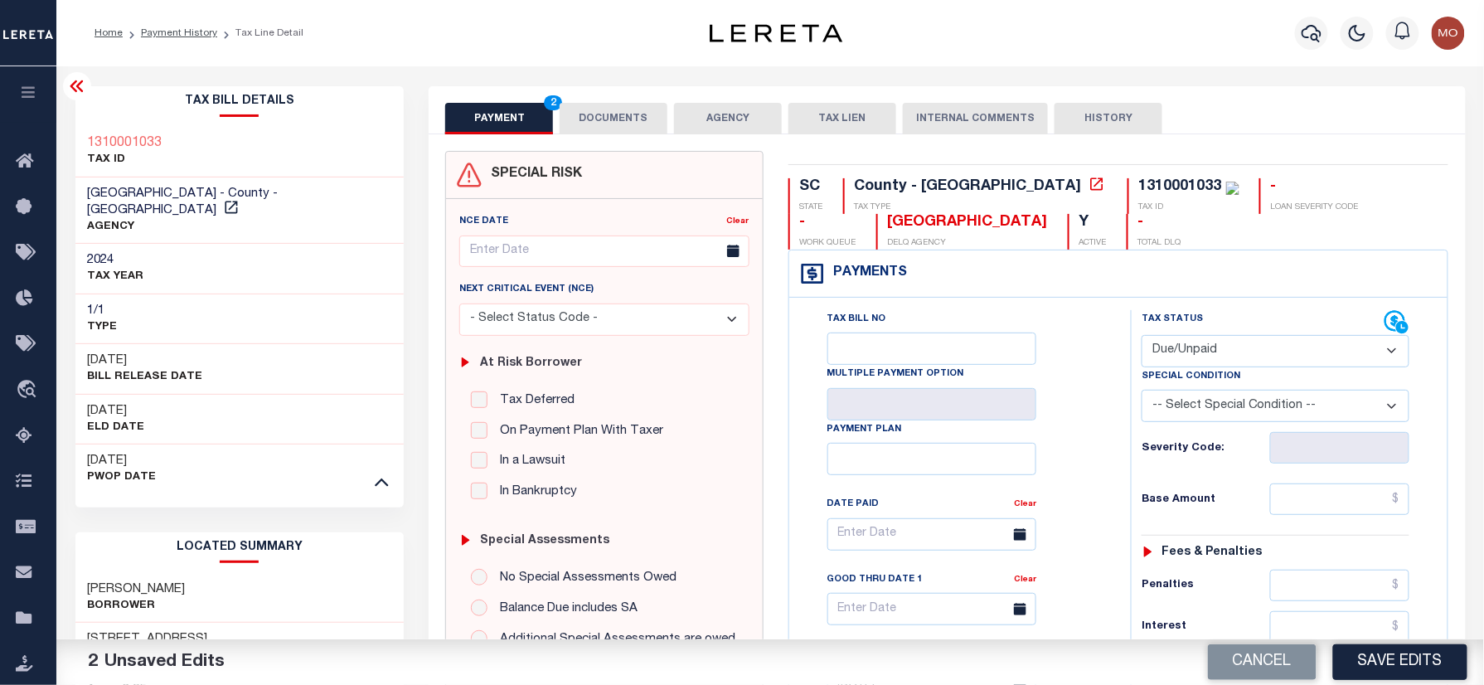
click at [1142, 337] on select "- Select Status Code - Open Due/Unpaid Paid Incomplete No Tax Due Internal Refu…" at bounding box center [1276, 351] width 268 height 32
click at [172, 33] on link "Payment History" at bounding box center [179, 33] width 76 height 10
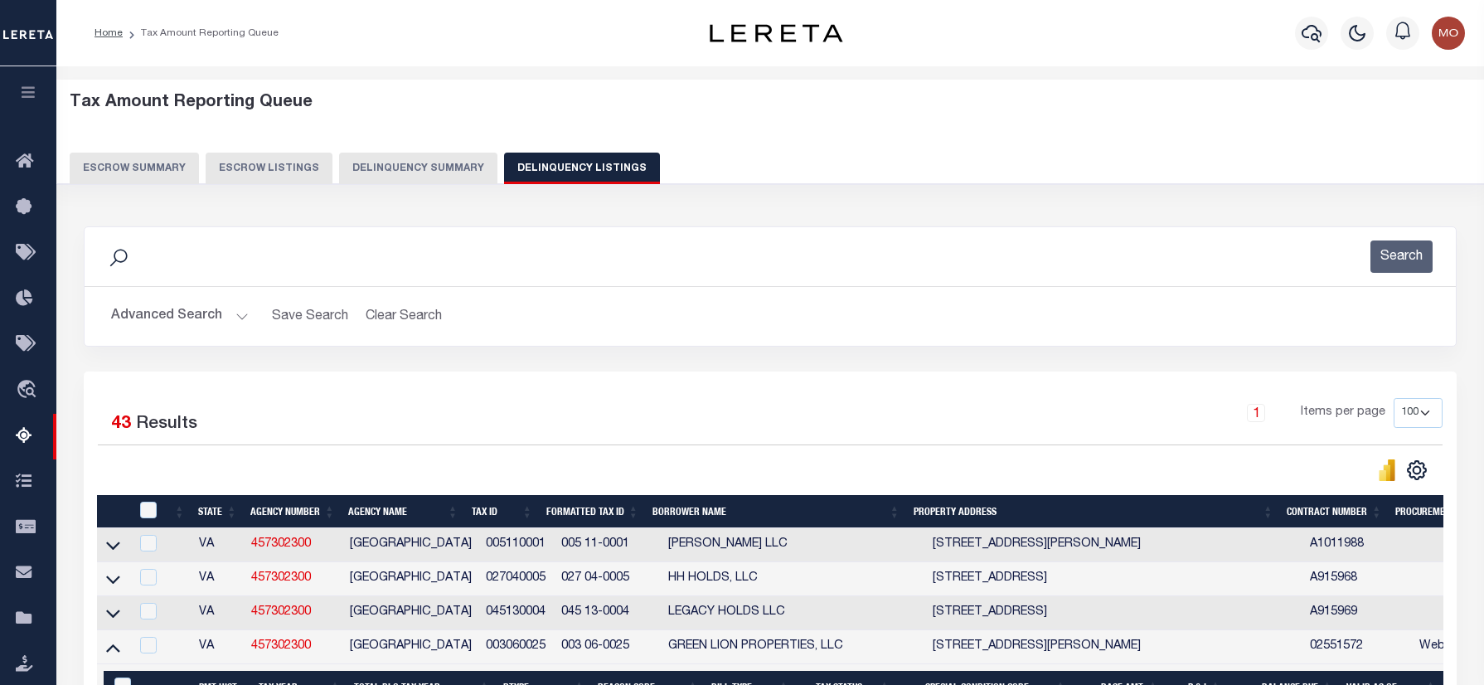
select select "100"
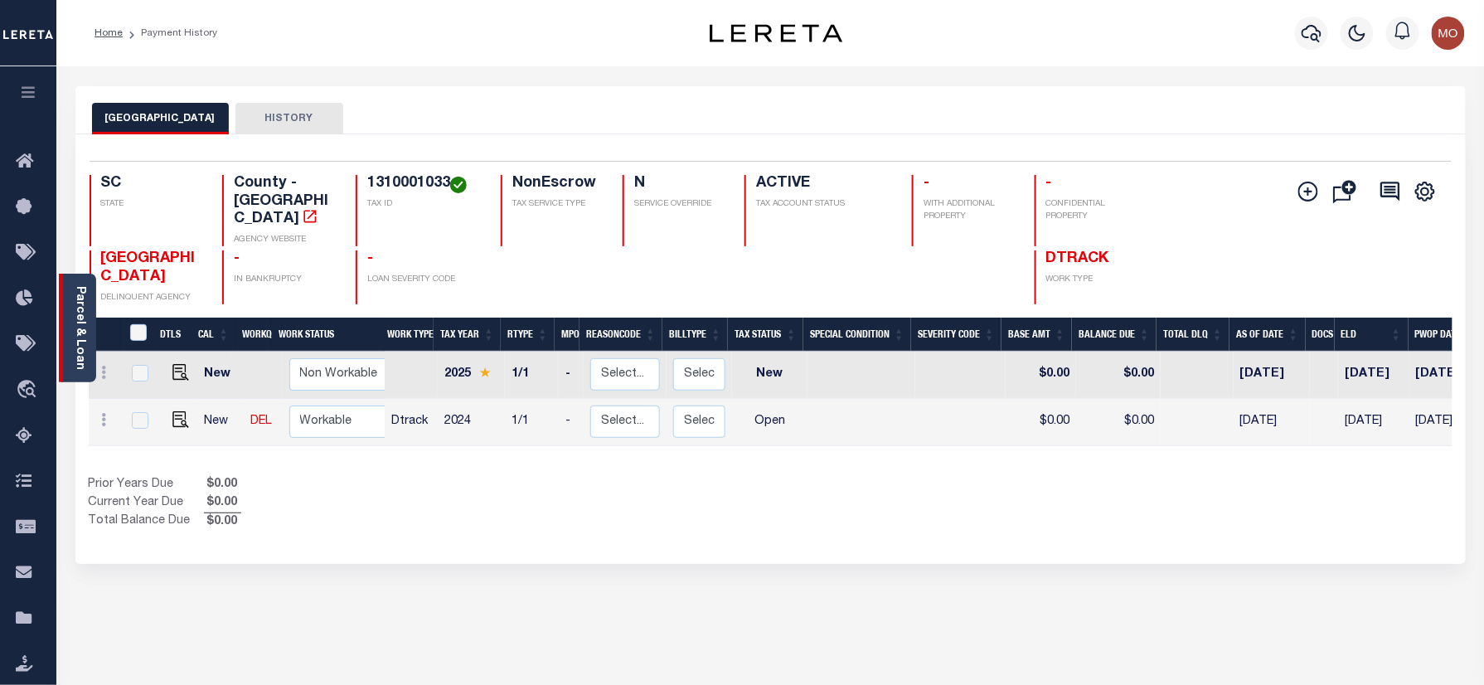
click at [81, 315] on link "Parcel & Loan" at bounding box center [80, 328] width 12 height 84
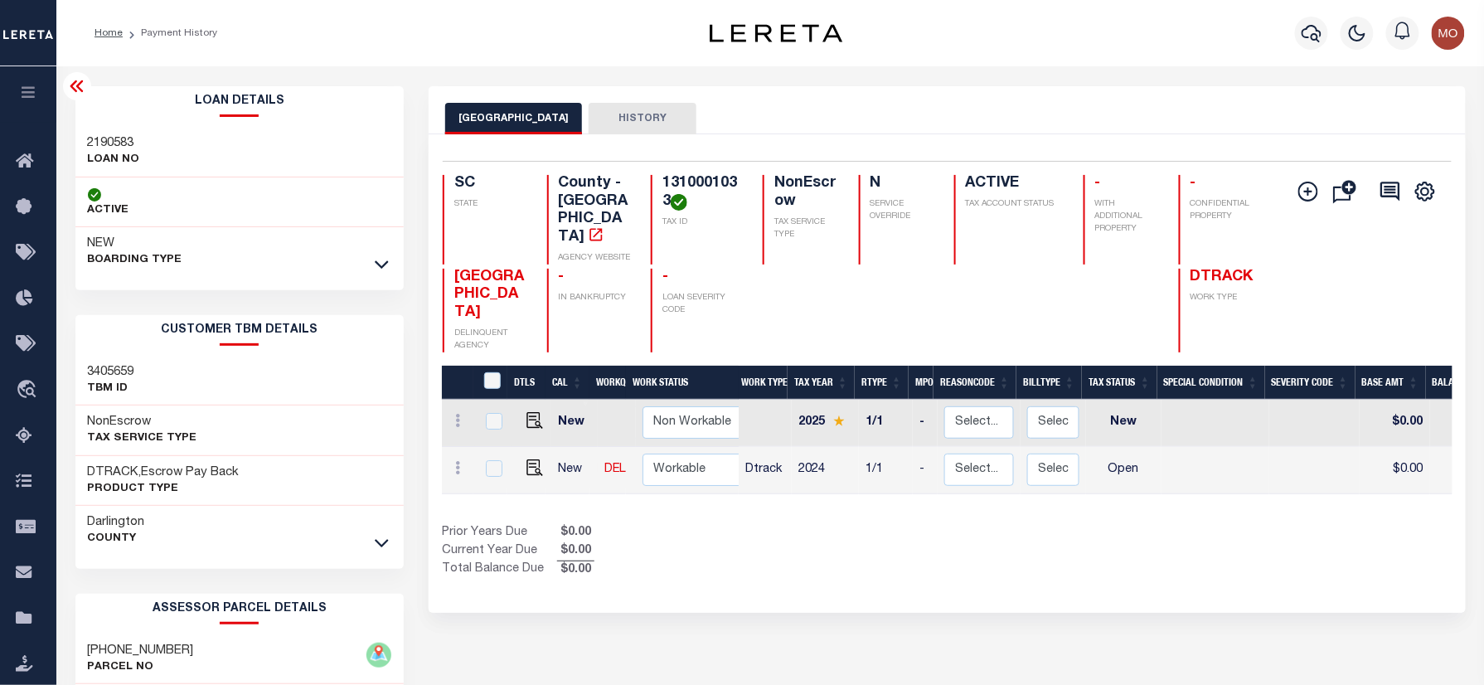
click at [373, 272] on div at bounding box center [381, 264] width 19 height 18
click at [376, 266] on icon at bounding box center [382, 263] width 14 height 17
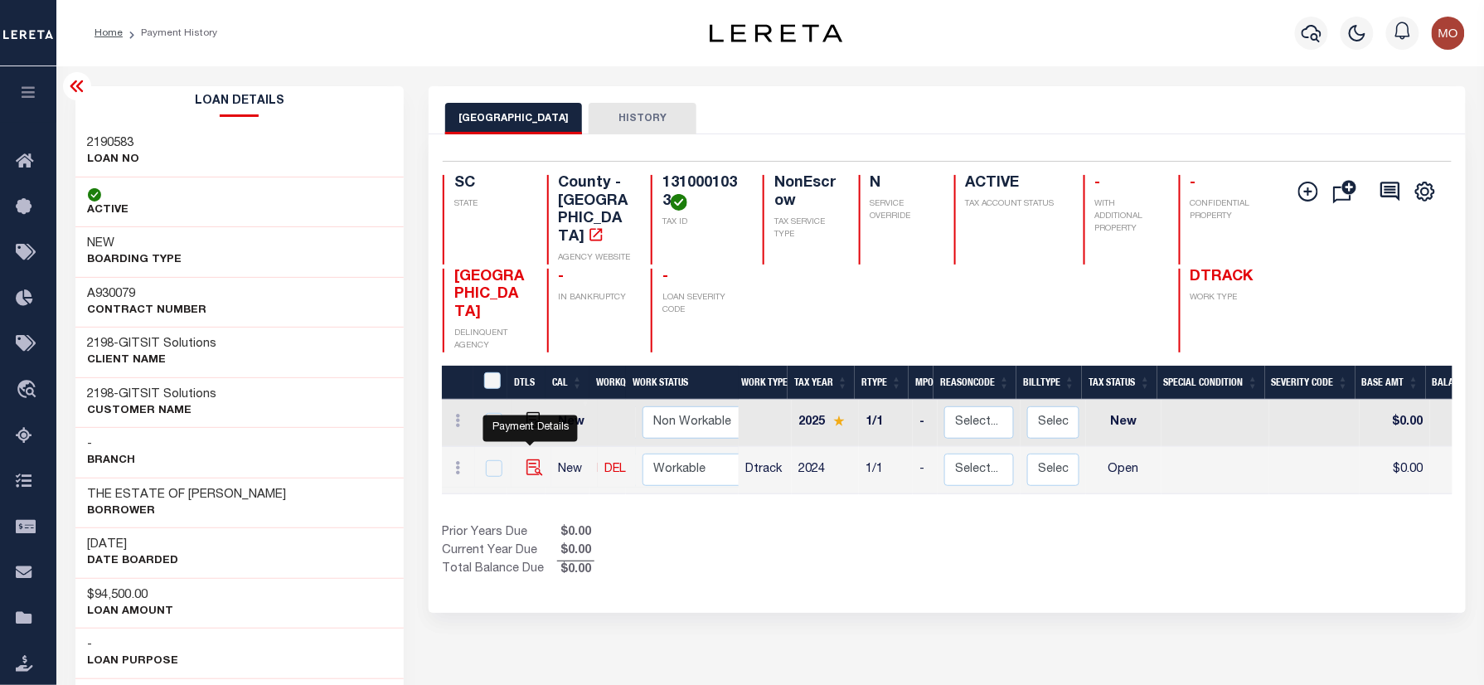
click at [531, 459] on img "" at bounding box center [535, 467] width 17 height 17
checkbox input "true"
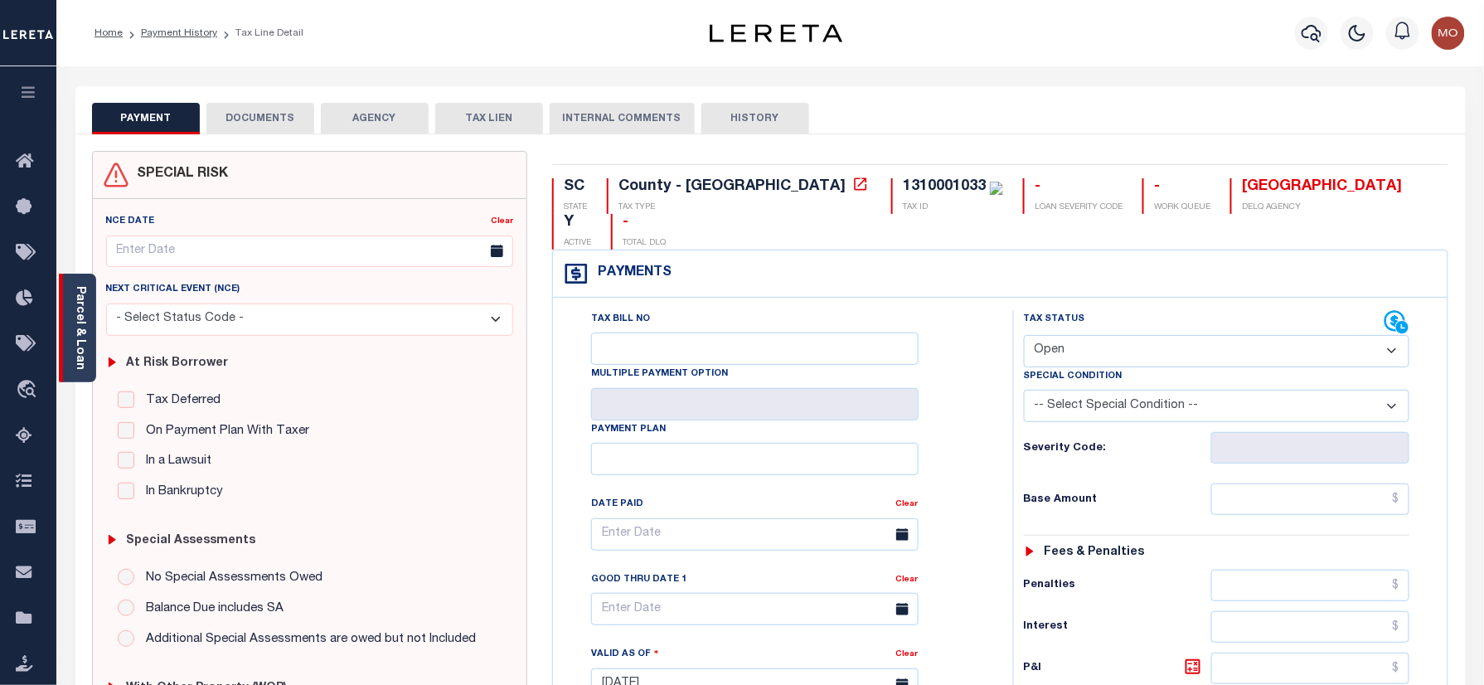
click at [75, 318] on link "Parcel & Loan" at bounding box center [80, 328] width 12 height 84
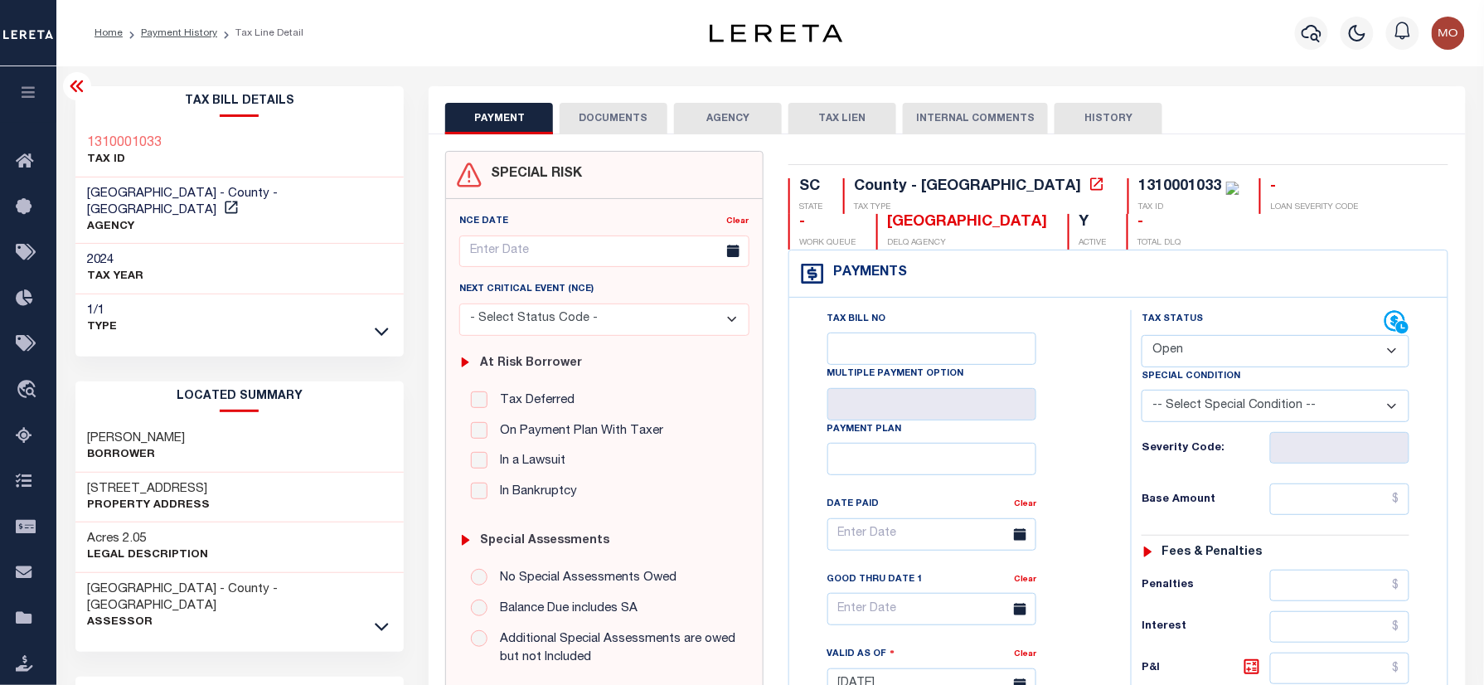
drag, startPoint x: 1217, startPoint y: 348, endPoint x: 1216, endPoint y: 363, distance: 15.0
click at [1217, 348] on select "- Select Status Code - Open Due/Unpaid Paid Incomplete No Tax Due Internal Refu…" at bounding box center [1276, 351] width 268 height 32
select select "PYD"
click at [1142, 337] on select "- Select Status Code - Open Due/Unpaid Paid Incomplete No Tax Due Internal Refu…" at bounding box center [1276, 351] width 268 height 32
type input "[DATE]"
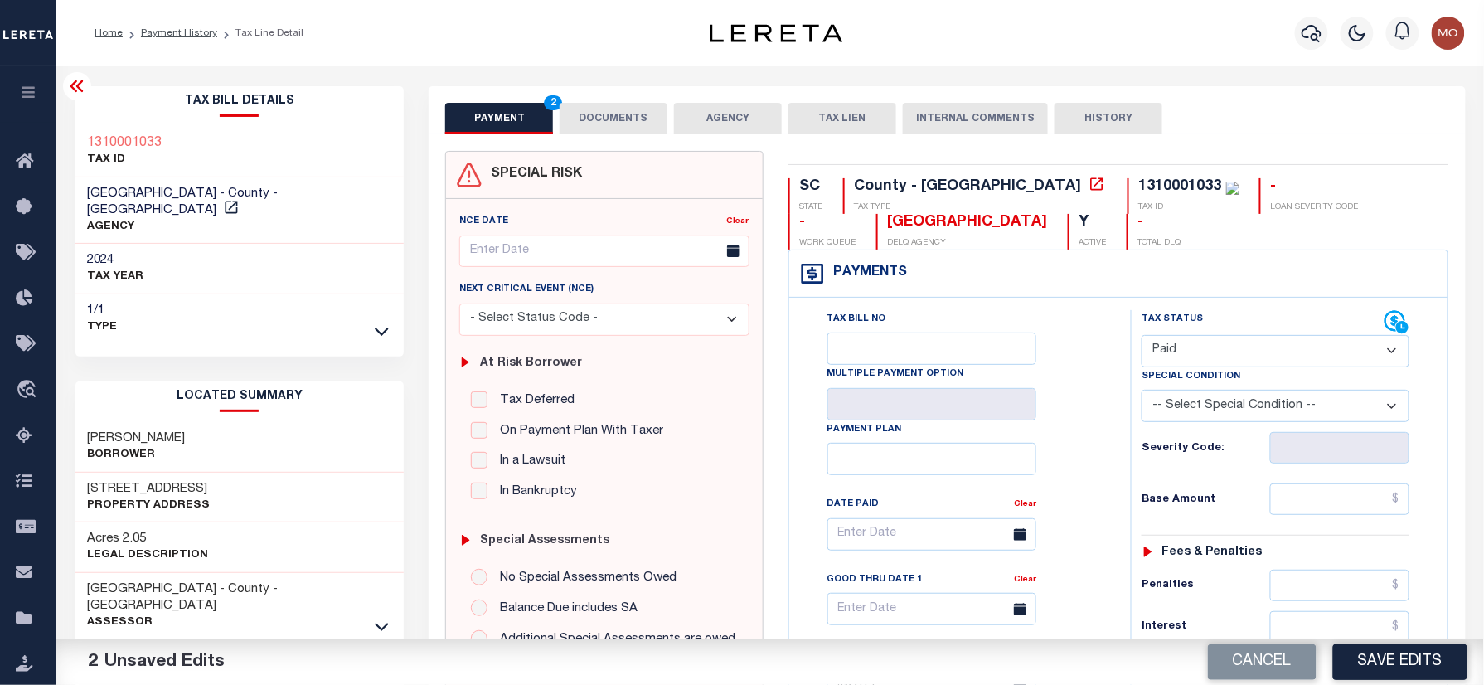
click at [1216, 359] on select "- Select Status Code - Open Due/Unpaid Paid Incomplete No Tax Due Internal Refu…" at bounding box center [1276, 351] width 268 height 32
select select "DUE"
click at [1142, 337] on select "- Select Status Code - Open Due/Unpaid Paid Incomplete No Tax Due Internal Refu…" at bounding box center [1276, 351] width 268 height 32
click at [1315, 498] on input "text" at bounding box center [1339, 499] width 139 height 32
paste input "80"
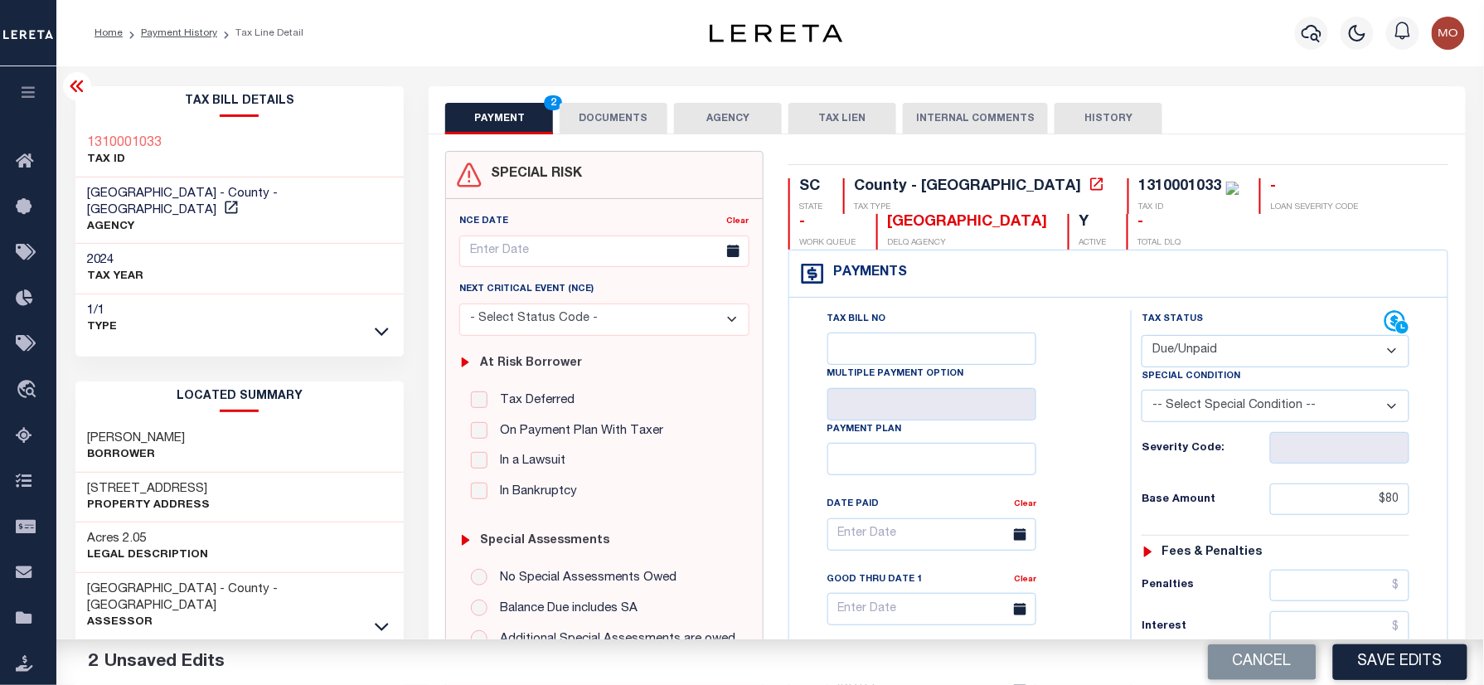
type input "$80.00"
click at [1063, 541] on div "Tax Bill No Multiple Payment Option Payment Plan Clear" at bounding box center [956, 542] width 300 height 465
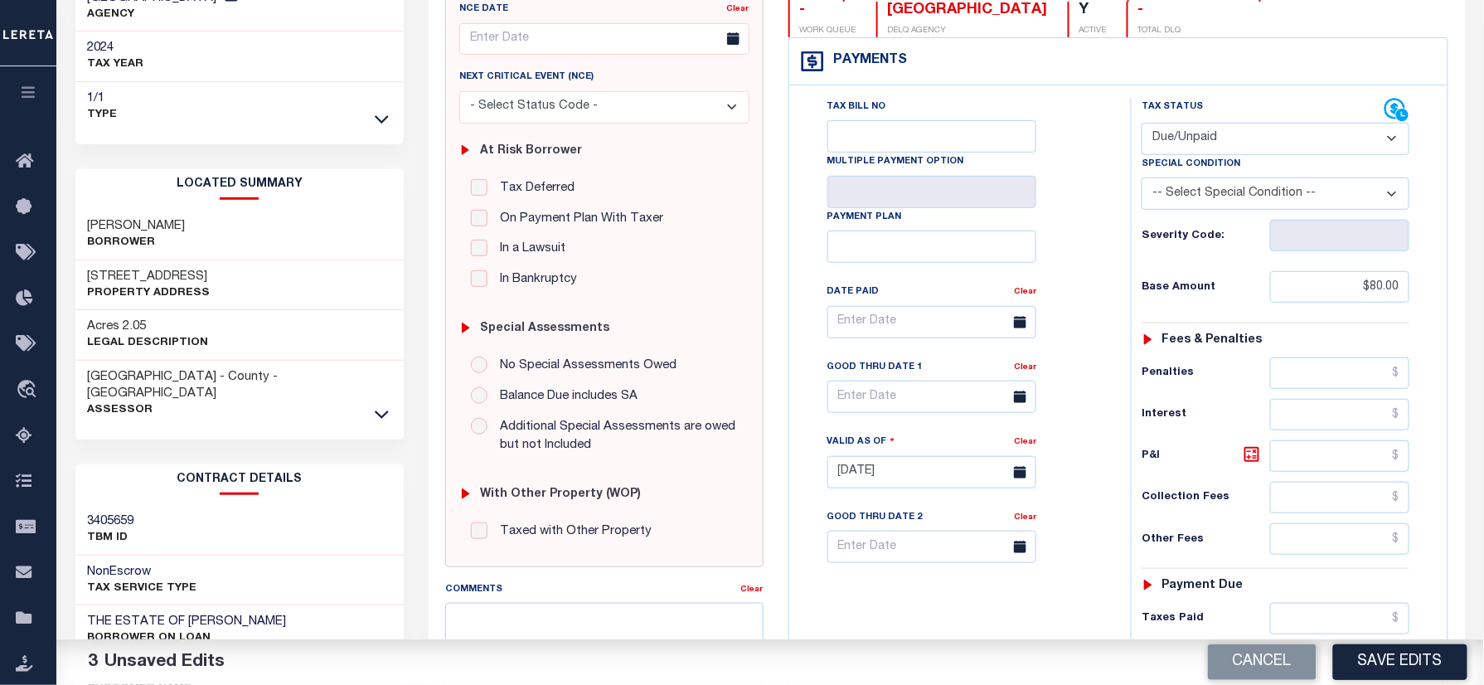
scroll to position [332, 0]
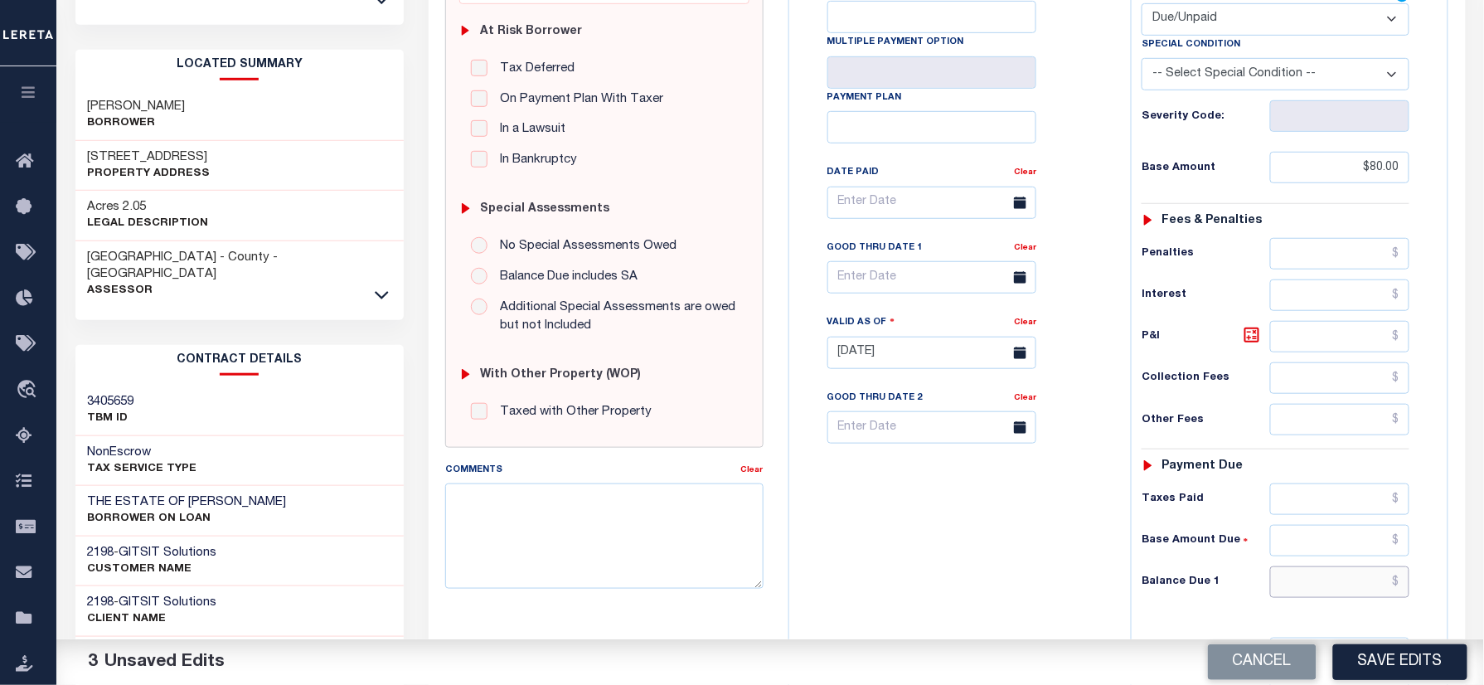
click at [1298, 589] on input "text" at bounding box center [1339, 582] width 139 height 32
paste input "92.00"
type input "$92.00"
click at [1260, 340] on icon at bounding box center [1252, 335] width 20 height 20
type input "$12.00"
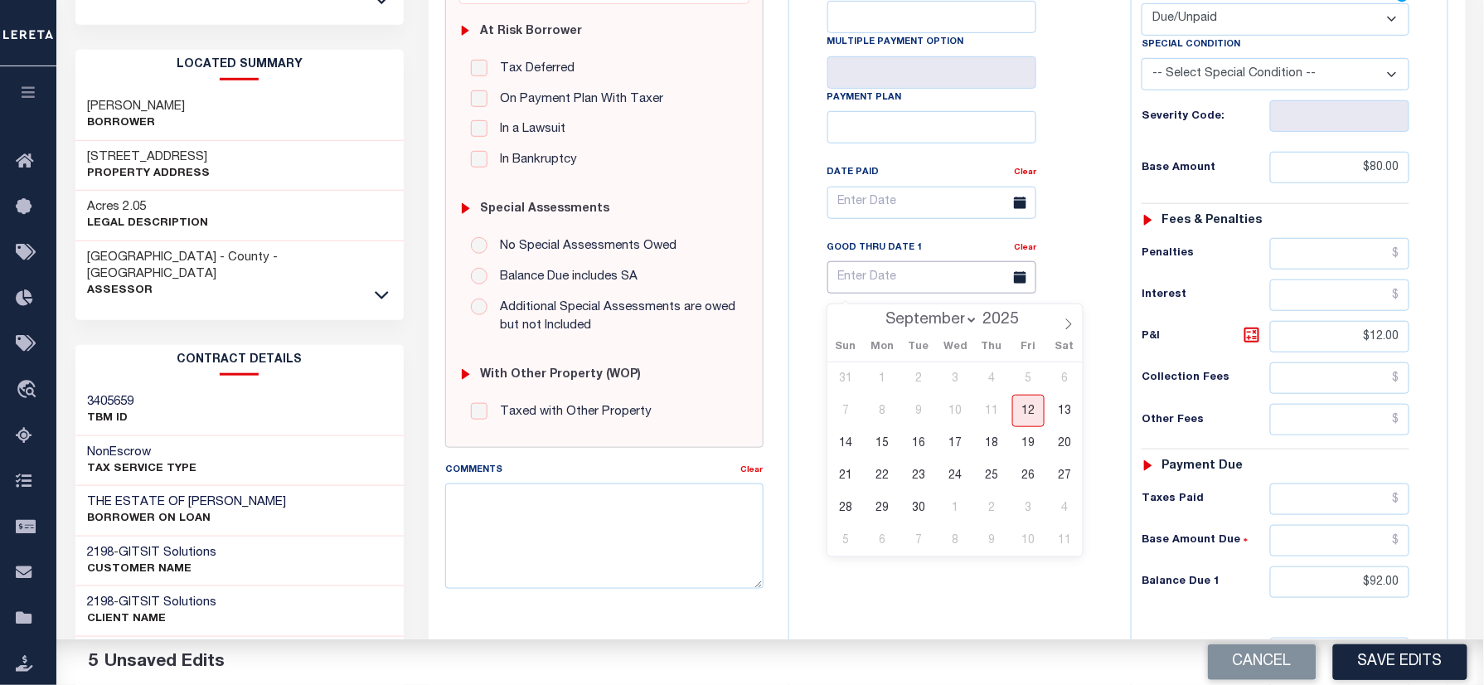
click at [872, 284] on input "text" at bounding box center [931, 277] width 209 height 32
drag, startPoint x: 1026, startPoint y: 415, endPoint x: 1005, endPoint y: 426, distance: 24.5
click at [1026, 411] on span "12" at bounding box center [1028, 411] width 32 height 32
type input "[DATE]"
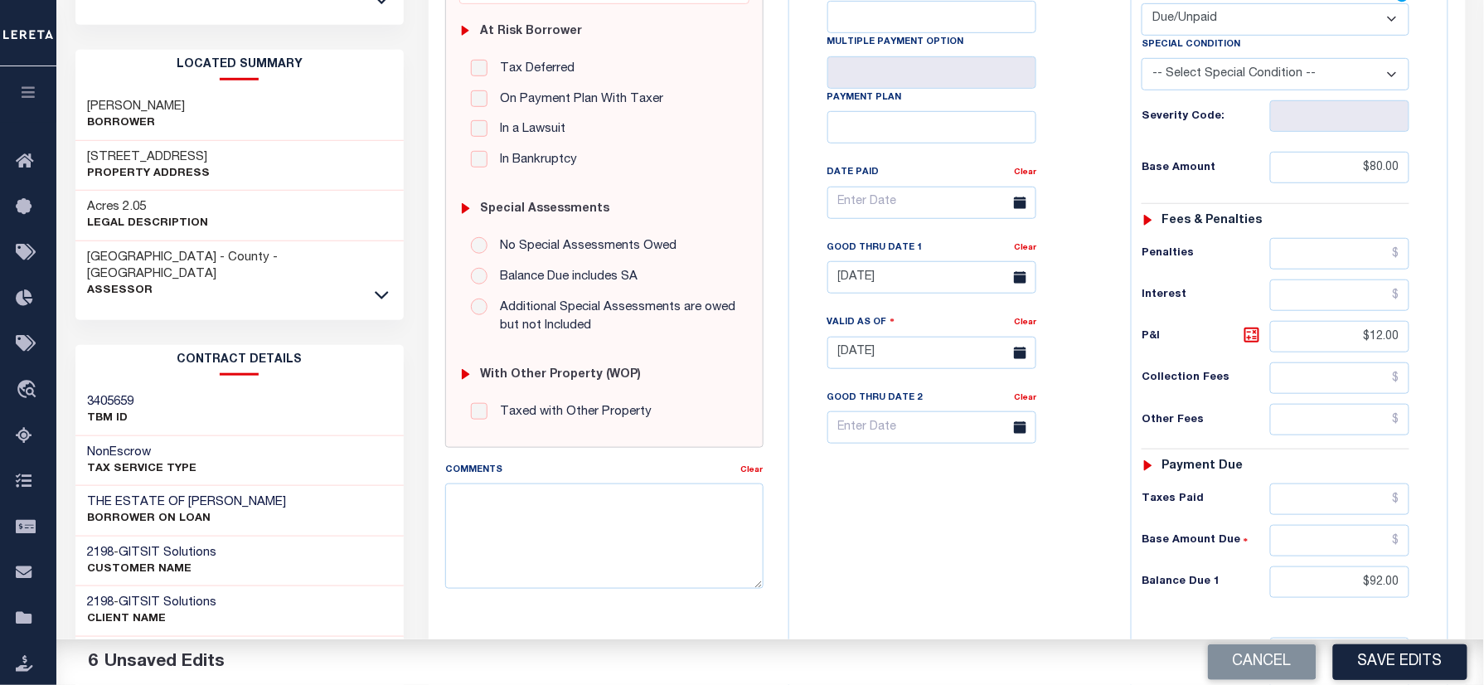
click at [963, 508] on div "Tax Bill No Multiple Payment Option Payment Plan Clear" at bounding box center [955, 344] width 325 height 732
click at [599, 575] on textarea "Comments" at bounding box center [604, 535] width 318 height 104
type textarea "Information taken verbally"
drag, startPoint x: 1398, startPoint y: 638, endPoint x: 1244, endPoint y: 634, distance: 154.3
click at [1398, 639] on div "Cancel Save Edits" at bounding box center [1127, 662] width 714 height 46
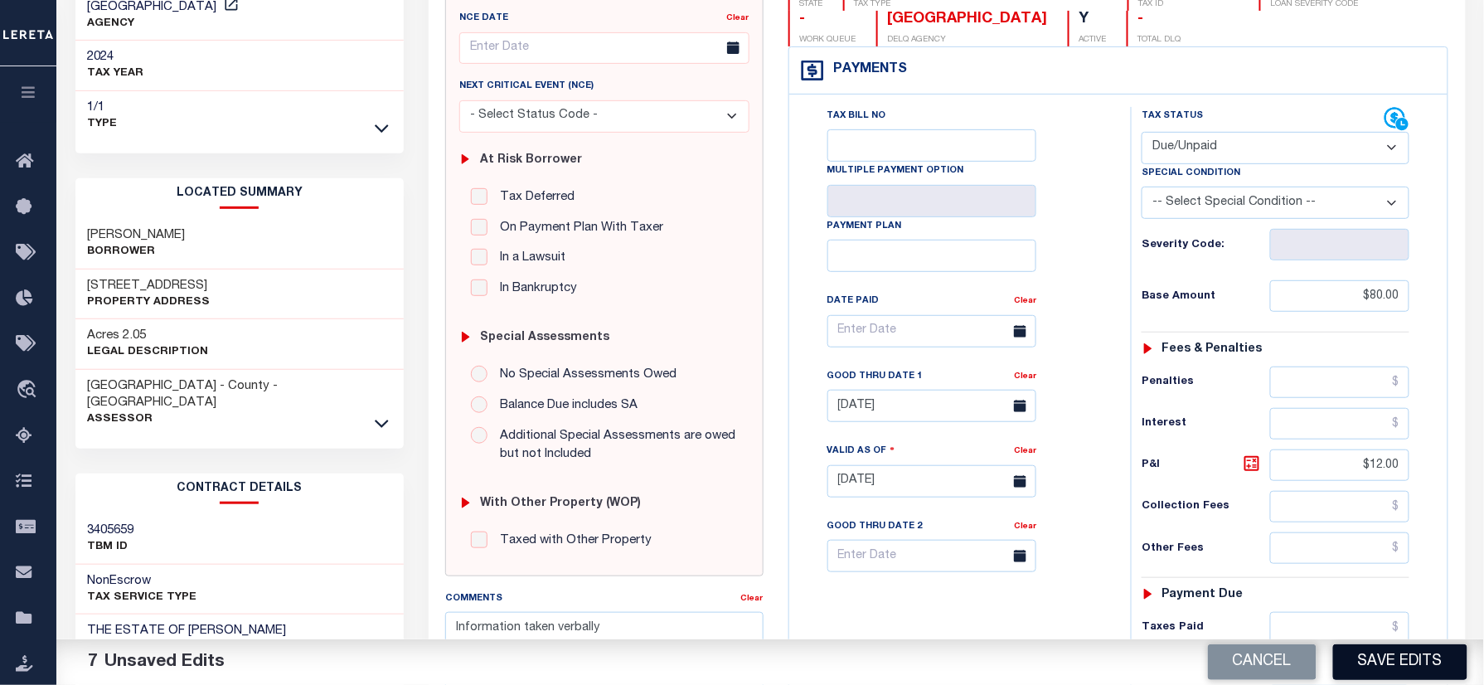
scroll to position [110, 0]
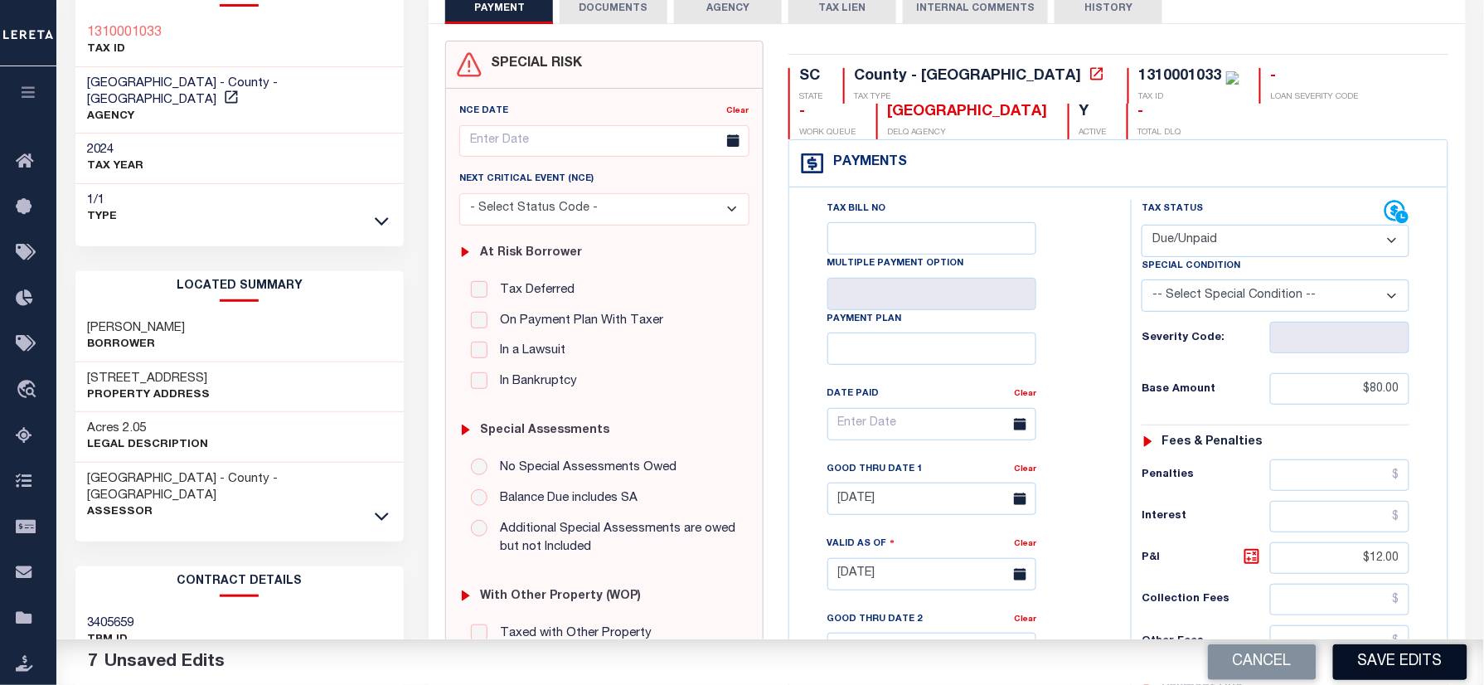
click at [1381, 667] on button "Save Edits" at bounding box center [1400, 662] width 134 height 36
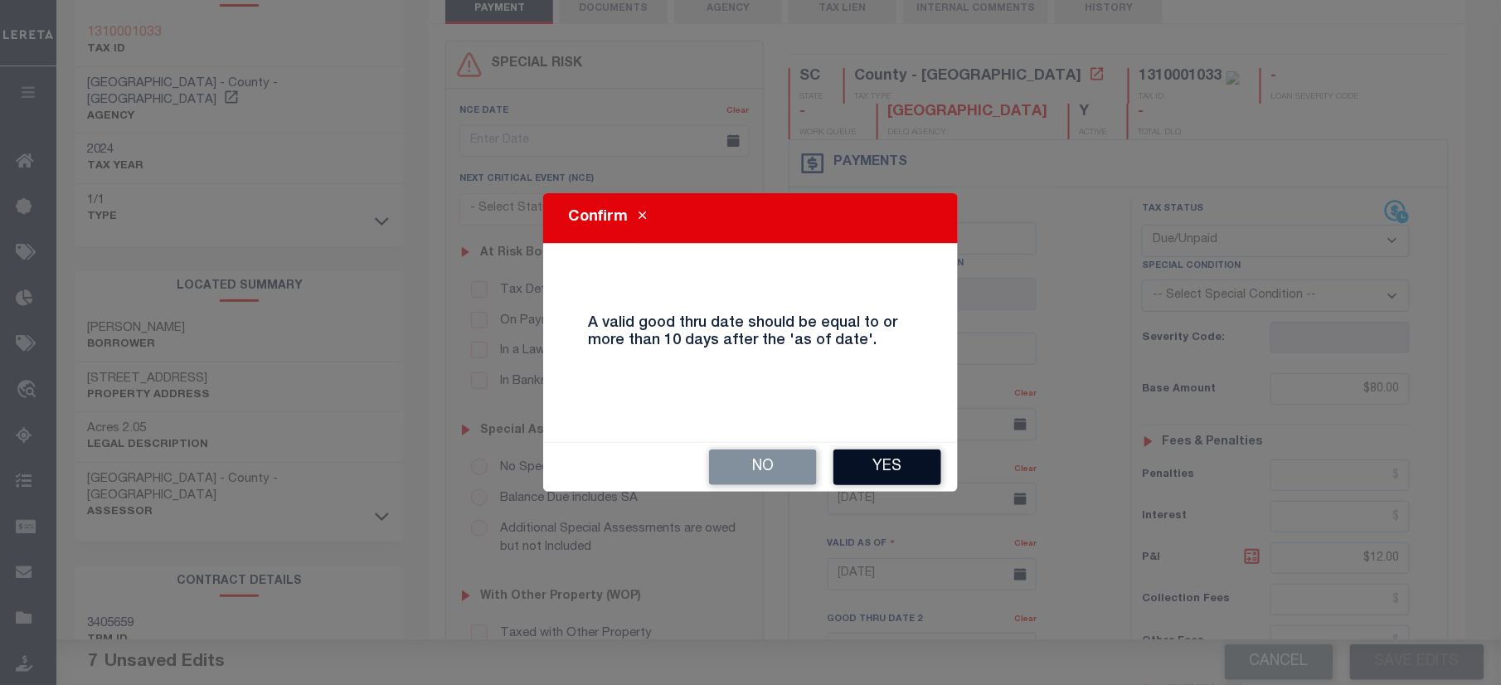
click at [852, 468] on button "Yes" at bounding box center [887, 467] width 108 height 36
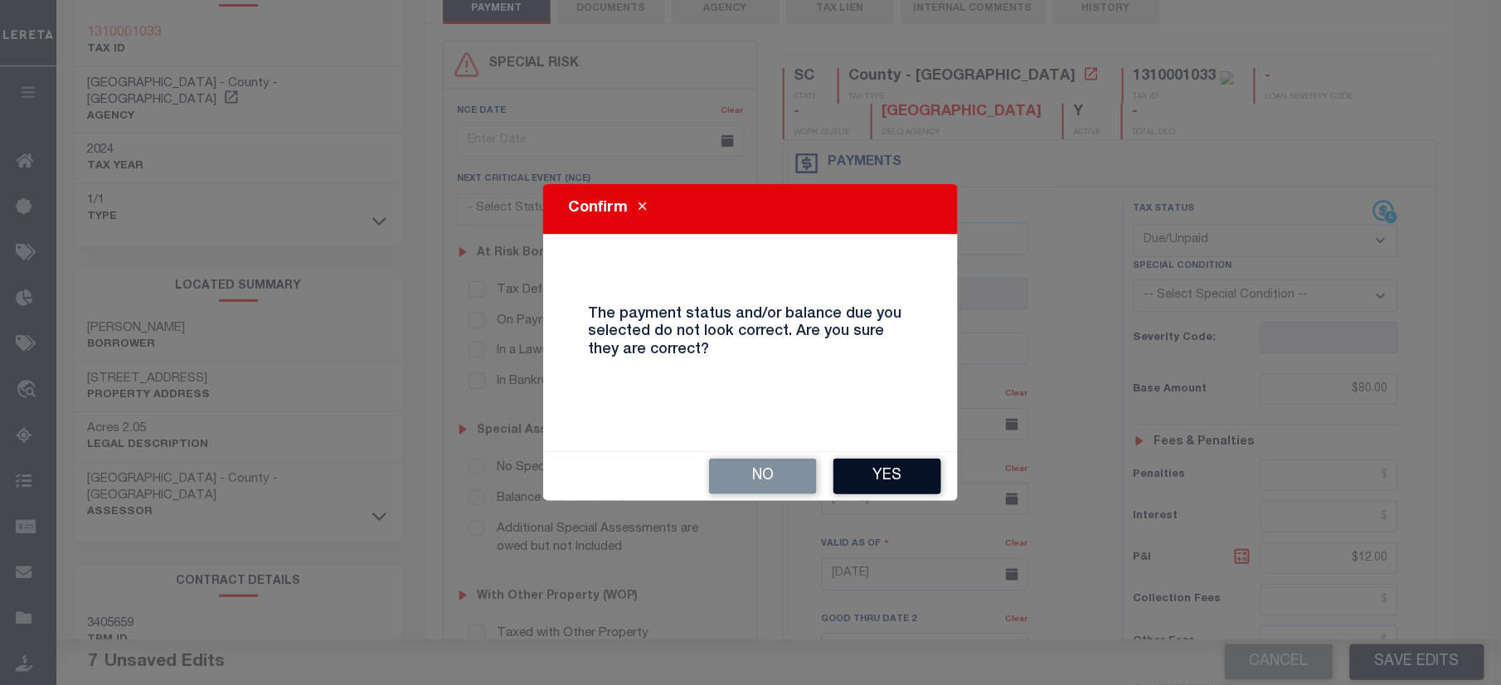
click at [873, 482] on button "Yes" at bounding box center [887, 477] width 108 height 36
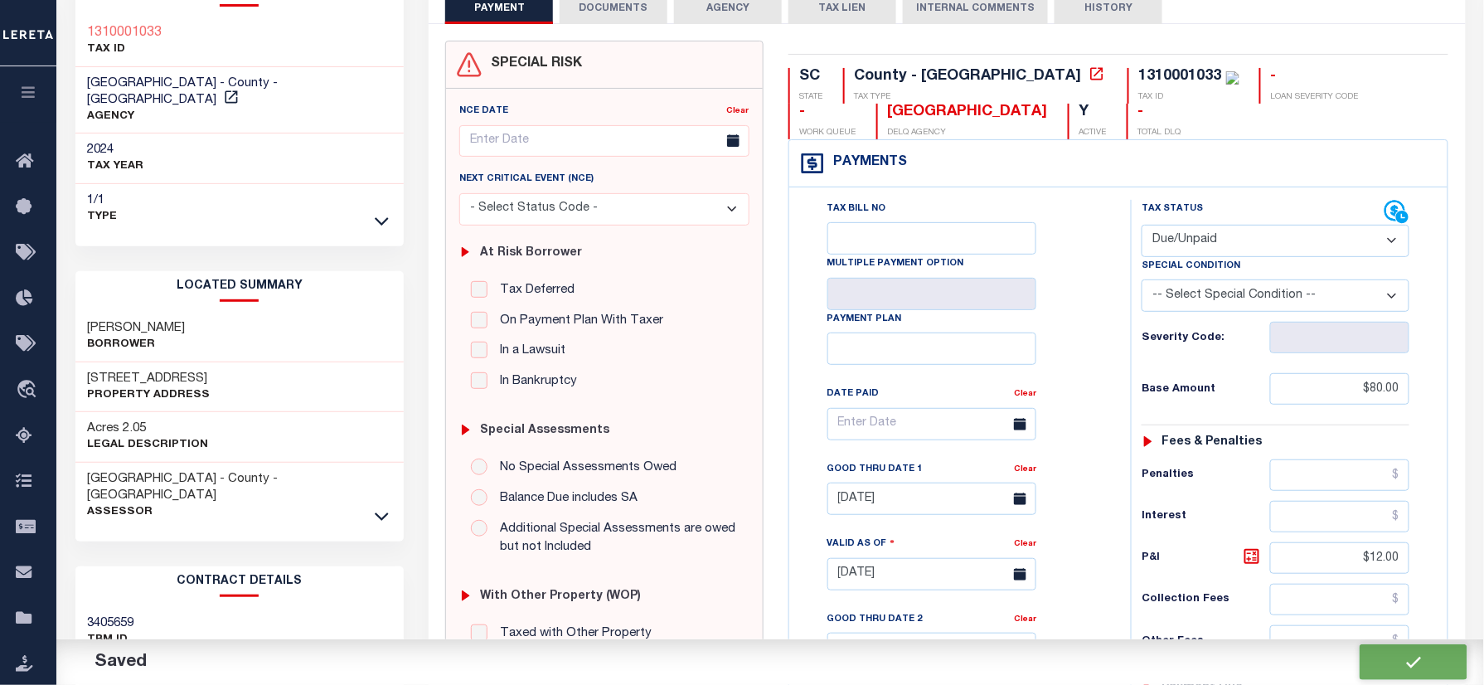
checkbox input "false"
type input "$80"
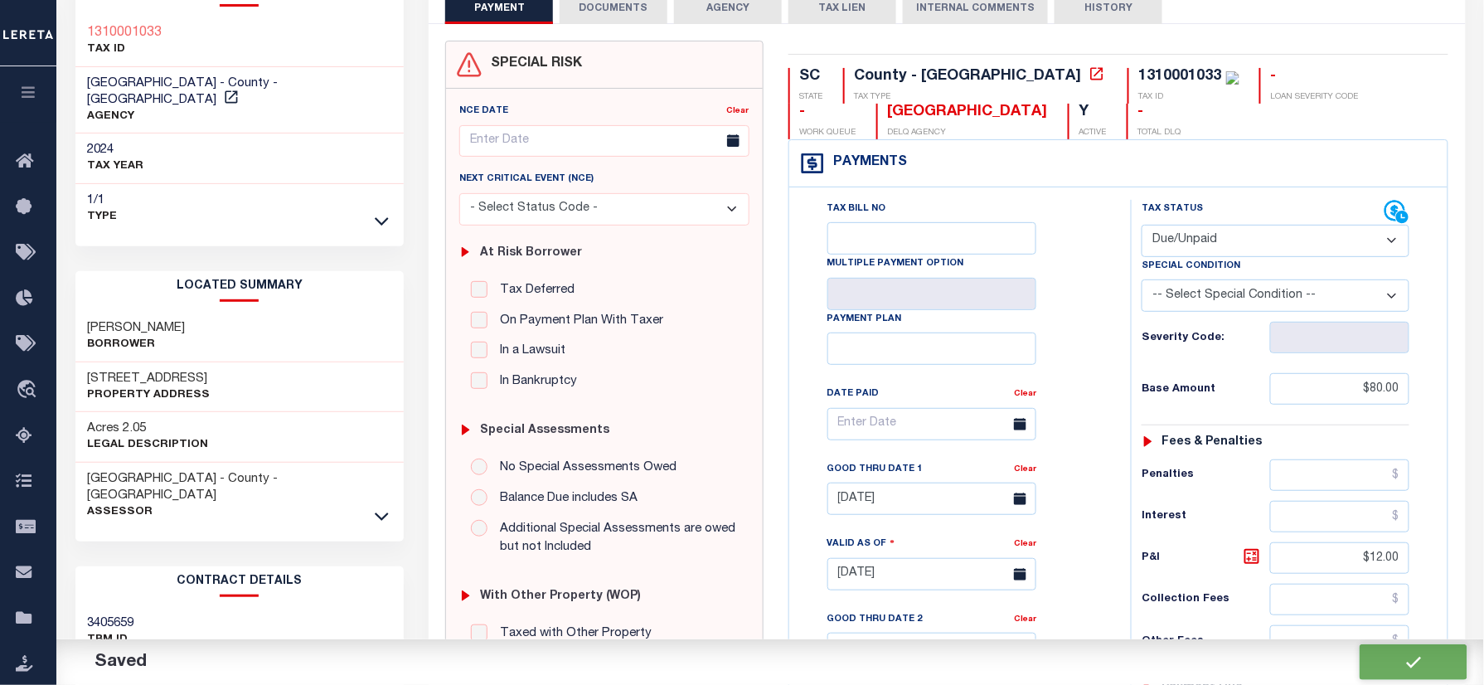
type input "$12"
type input "$92"
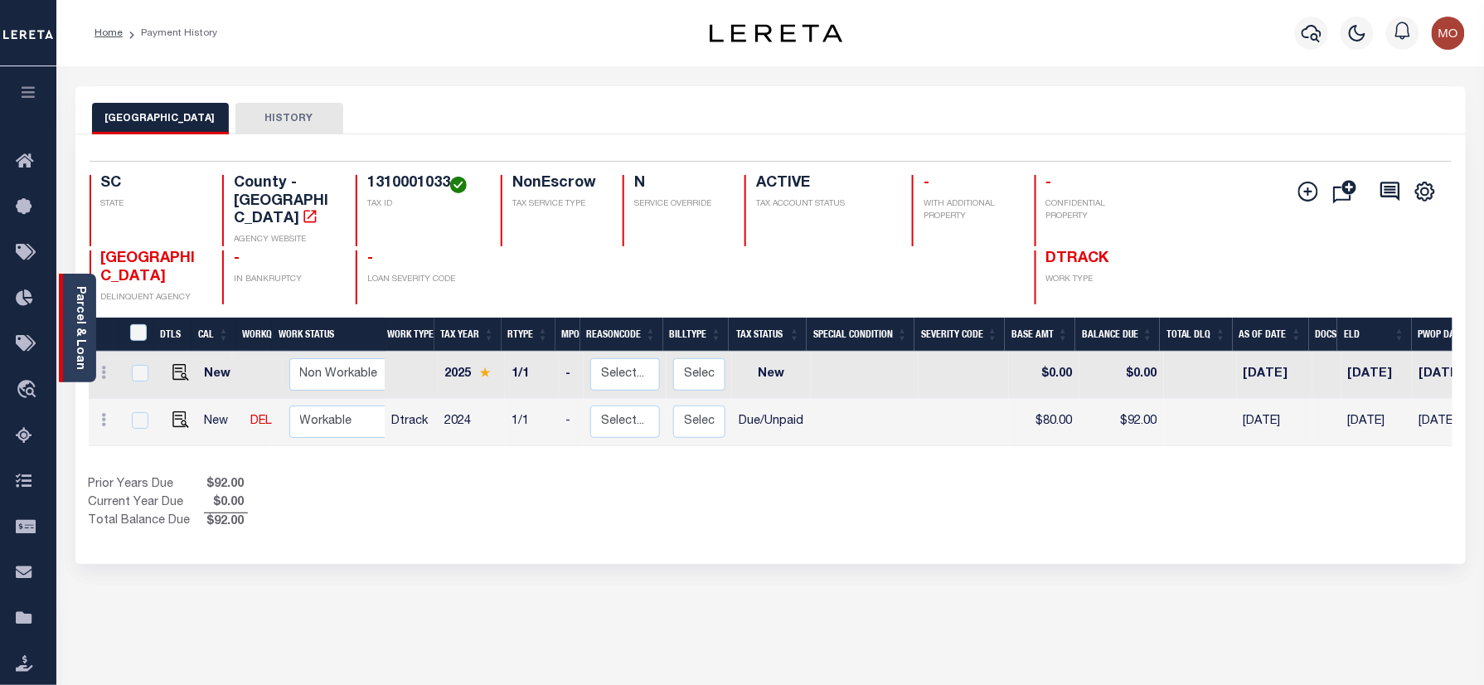
click at [78, 305] on link "Parcel & Loan" at bounding box center [80, 328] width 12 height 84
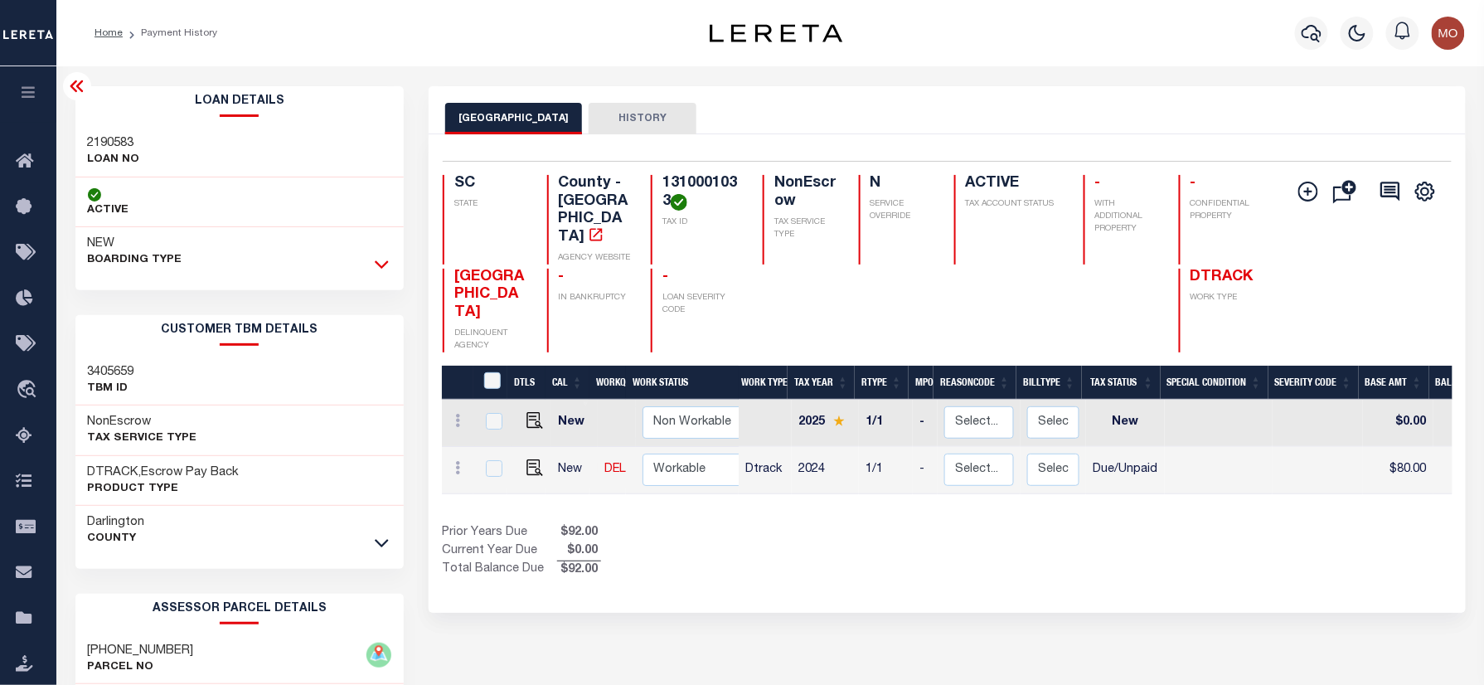
click at [376, 270] on icon at bounding box center [382, 263] width 14 height 17
